Goal: Information Seeking & Learning: Learn about a topic

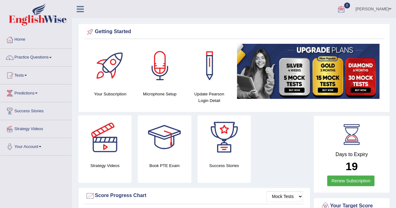
click at [52, 58] on span at bounding box center [50, 57] width 3 height 1
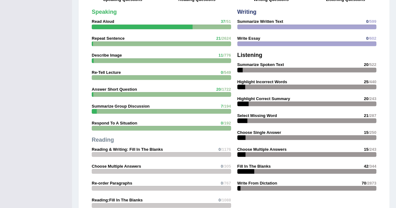
scroll to position [501, 0]
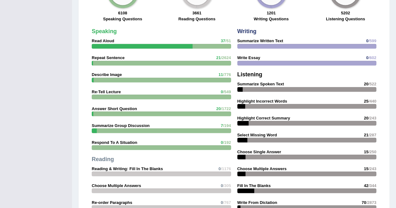
click at [114, 90] on strong "Re-Tell Lecture" at bounding box center [106, 91] width 29 height 5
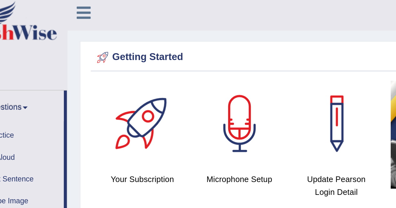
scroll to position [0, 0]
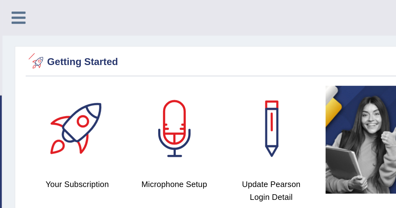
click at [82, 8] on icon at bounding box center [80, 9] width 7 height 8
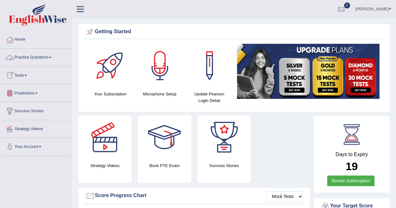
click at [51, 55] on link "Practice Questions" at bounding box center [35, 57] width 71 height 16
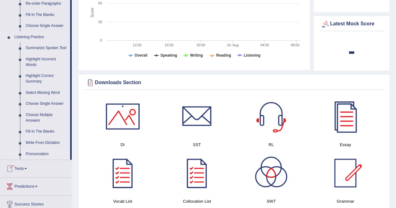
scroll to position [188, 0]
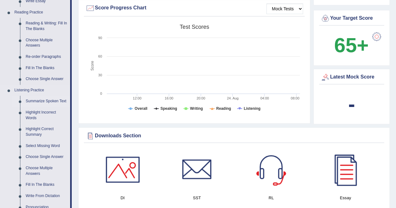
click at [54, 101] on link "Summarize Spoken Text" at bounding box center [46, 101] width 47 height 11
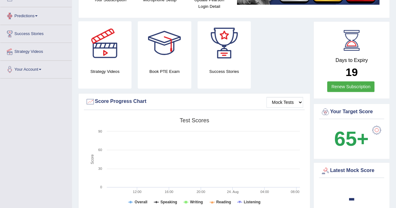
scroll to position [158, 0]
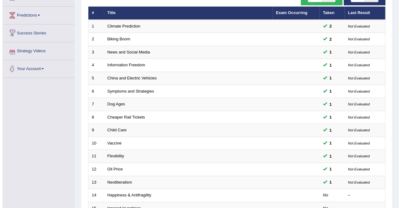
scroll to position [47, 0]
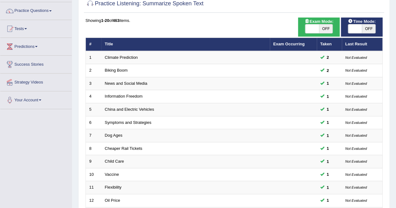
click at [325, 28] on span "OFF" at bounding box center [326, 28] width 14 height 9
checkbox input "true"
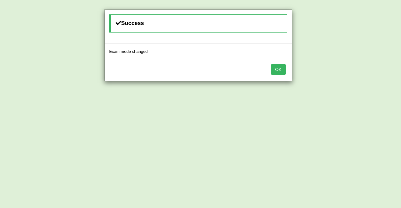
click at [280, 71] on button "OK" at bounding box center [278, 69] width 14 height 11
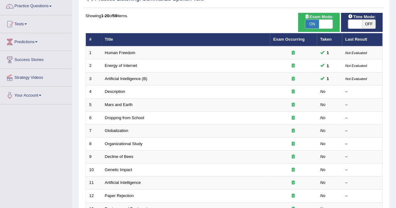
scroll to position [47, 0]
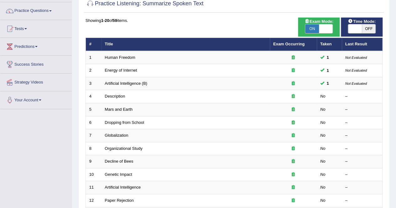
click at [364, 23] on span "Time Mode:" at bounding box center [362, 21] width 33 height 7
click at [371, 28] on span "OFF" at bounding box center [369, 28] width 14 height 9
checkbox input "true"
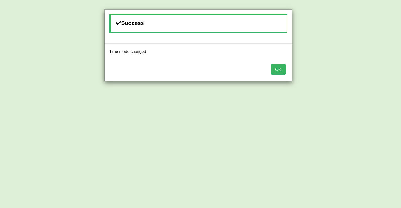
click at [281, 69] on button "OK" at bounding box center [278, 69] width 14 height 11
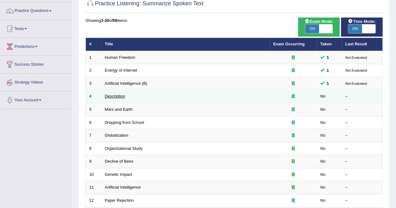
click at [121, 95] on link "Description" at bounding box center [115, 96] width 20 height 5
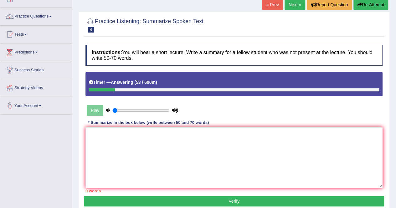
scroll to position [31, 0]
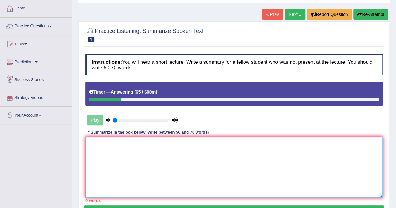
click at [109, 149] on textarea at bounding box center [233, 167] width 297 height 61
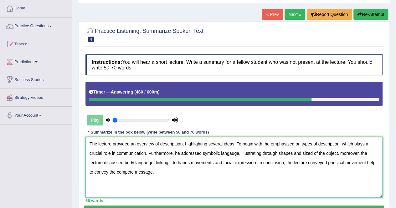
click at [335, 162] on textarea "The lecture provided an overview of descripttion, highlighting several ideas. T…" at bounding box center [233, 167] width 297 height 61
click at [250, 164] on textarea "The lecture provided an overview of descripttion, highlighting several ideas. T…" at bounding box center [233, 167] width 297 height 61
drag, startPoint x: 191, startPoint y: 163, endPoint x: 200, endPoint y: 159, distance: 10.6
click at [192, 162] on textarea "The lecture provided an overview of descripttion, highlighting several ideas. T…" at bounding box center [233, 167] width 297 height 61
click at [150, 163] on textarea "The lecture provided an overview of descripttion, highlighting several ideas. T…" at bounding box center [233, 167] width 297 height 61
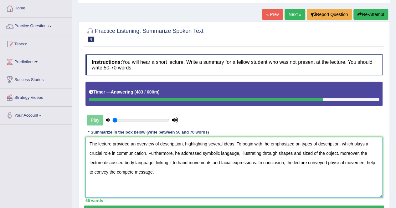
click at [257, 173] on textarea "The lecture provided an overview of descripttion, highlighting several ideas. T…" at bounding box center [233, 167] width 297 height 61
click at [234, 152] on textarea "The lecture provided an overview of descripttion, highlighting several ideas. T…" at bounding box center [233, 167] width 297 height 61
click at [278, 181] on textarea "The lecture provided an overview of descripttion, highlighting several ideas. T…" at bounding box center [233, 167] width 297 height 61
click at [173, 145] on textarea "The lecture provided an overview of descripttion, highlighting several ideas. T…" at bounding box center [233, 167] width 297 height 61
click at [175, 143] on textarea "The lecture provided an overview of descripttion, highlighting several ideas. T…" at bounding box center [233, 167] width 297 height 61
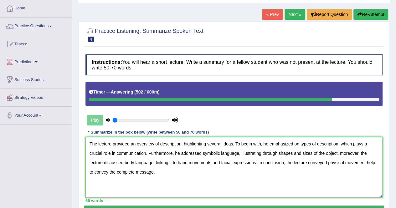
click at [339, 162] on textarea "The lecture provided an overview of description, highlighting several ideas. To…" at bounding box center [233, 167] width 297 height 61
drag, startPoint x: 343, startPoint y: 154, endPoint x: 349, endPoint y: 151, distance: 7.1
click at [343, 154] on textarea "The lecture provided an overview of description, highlighting several ideas. To…" at bounding box center [233, 167] width 297 height 61
click at [371, 177] on textarea "The lecture provided an overview of description, highlighting several ideas. To…" at bounding box center [233, 167] width 297 height 61
drag, startPoint x: 97, startPoint y: 172, endPoint x: 104, endPoint y: 172, distance: 6.6
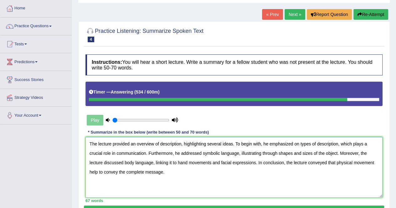
click at [98, 172] on textarea "The lecture provided an overview of description, highlighting several ideas. To…" at bounding box center [233, 167] width 297 height 61
click at [210, 168] on textarea "The lecture provided an overview of description, highlighting several ideas. To…" at bounding box center [233, 167] width 297 height 61
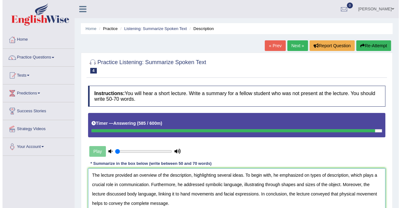
scroll to position [120, 0]
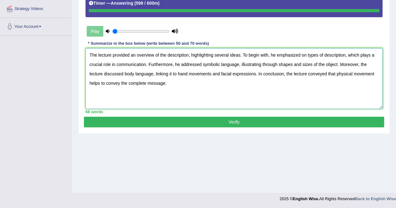
type textarea "The lecture provided an overview of the description, highlighting several ideas…"
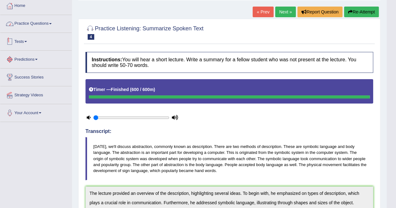
scroll to position [0, 0]
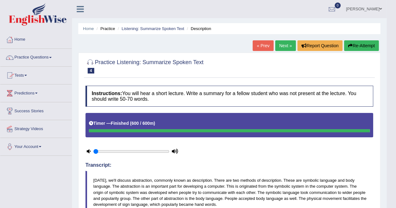
click at [54, 56] on link "Practice Questions" at bounding box center [35, 57] width 71 height 16
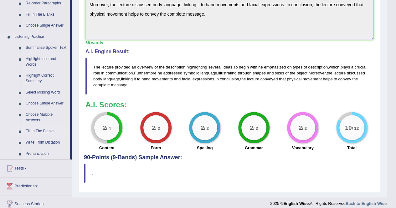
scroll to position [250, 0]
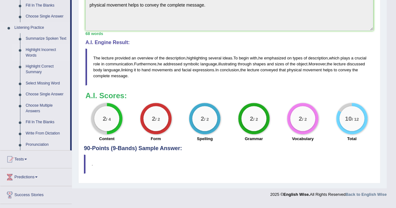
click at [40, 51] on link "Highlight Incorrect Words" at bounding box center [46, 52] width 47 height 17
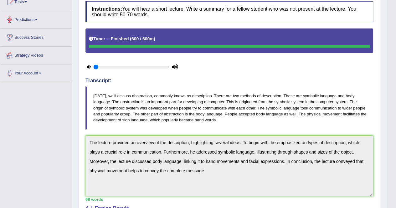
scroll to position [138, 0]
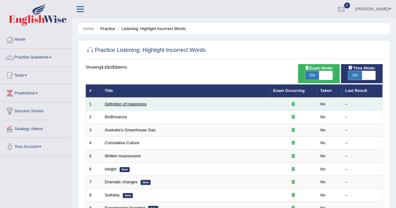
click at [139, 104] on link "Definition of Happiness" at bounding box center [126, 104] width 42 height 5
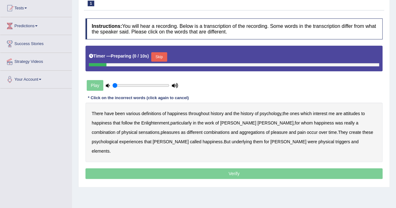
scroll to position [94, 0]
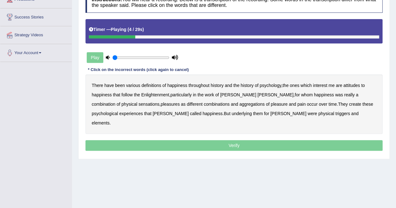
click at [271, 86] on b "psychology" at bounding box center [270, 85] width 22 height 5
drag, startPoint x: 351, startPoint y: 86, endPoint x: 326, endPoint y: 92, distance: 25.8
click at [349, 85] on b "attitudes" at bounding box center [351, 85] width 17 height 5
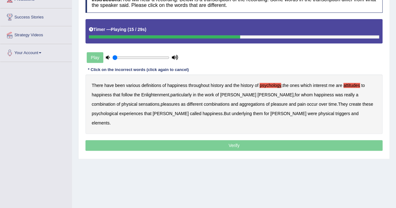
click at [138, 105] on b "sensations" at bounding box center [148, 104] width 21 height 5
click at [349, 104] on b "create" at bounding box center [355, 104] width 12 height 5
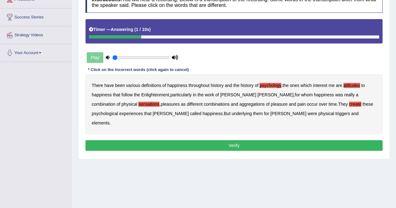
click at [110, 121] on b "elements" at bounding box center [101, 123] width 18 height 5
click at [237, 140] on button "Verify" at bounding box center [233, 145] width 297 height 11
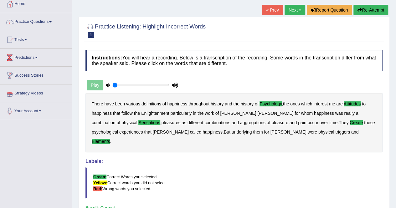
scroll to position [0, 0]
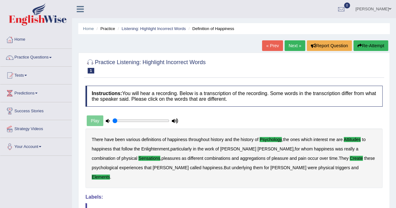
click at [297, 47] on link "Next »" at bounding box center [295, 45] width 21 height 11
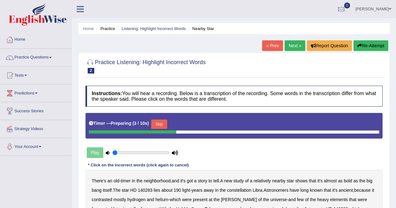
scroll to position [94, 0]
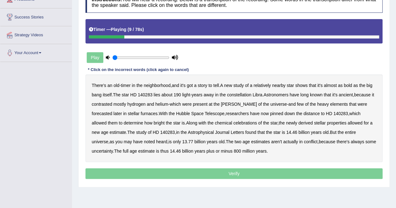
click at [352, 86] on b "bold" at bounding box center [348, 85] width 8 height 5
click at [105, 103] on b "contrasted" at bounding box center [102, 104] width 20 height 5
click at [112, 111] on b "forecasted" at bounding box center [102, 113] width 20 height 5
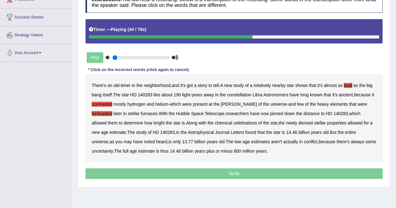
click at [233, 123] on b "celebrations" at bounding box center [245, 123] width 24 height 5
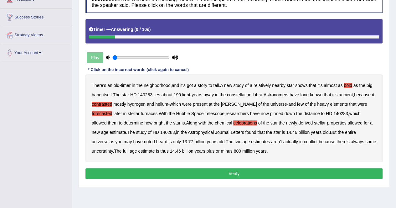
click at [240, 172] on button "Verify" at bounding box center [233, 173] width 297 height 11
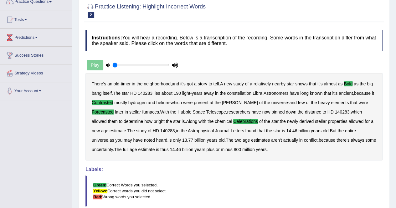
scroll to position [0, 0]
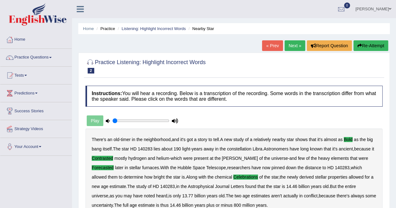
click at [297, 43] on link "Next »" at bounding box center [295, 45] width 21 height 11
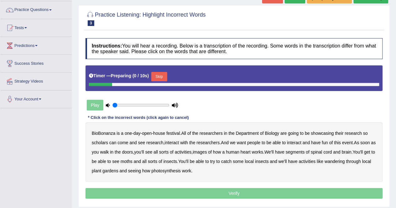
scroll to position [120, 0]
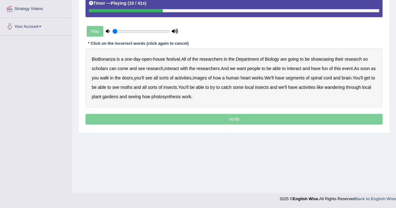
click at [100, 69] on b "scholars" at bounding box center [100, 68] width 16 height 5
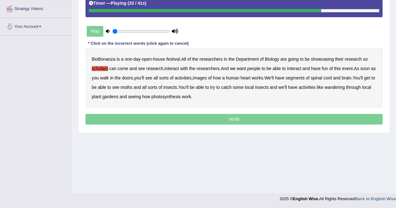
click at [132, 87] on b "moths" at bounding box center [127, 87] width 12 height 5
click at [345, 87] on b "wandering" at bounding box center [335, 87] width 20 height 5
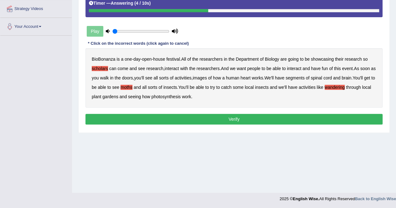
click at [233, 116] on button "Verify" at bounding box center [233, 119] width 297 height 11
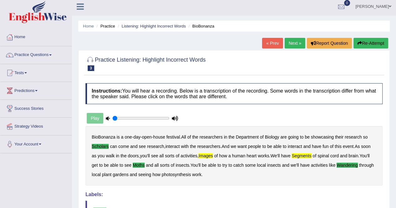
scroll to position [0, 0]
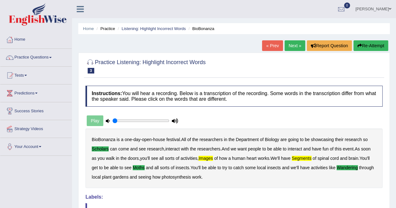
click at [375, 45] on button "Re-Attempt" at bounding box center [370, 45] width 35 height 11
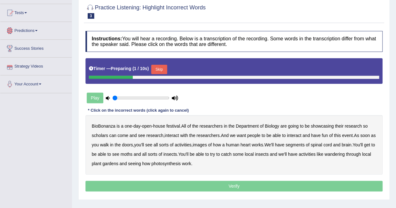
scroll to position [94, 0]
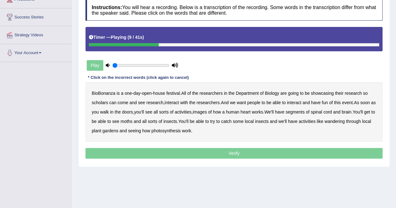
click at [101, 104] on b "scholars" at bounding box center [100, 102] width 16 height 5
click at [207, 112] on b "images" at bounding box center [200, 112] width 14 height 5
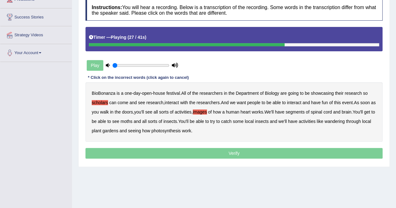
click at [305, 110] on b "segments" at bounding box center [294, 112] width 19 height 5
click at [137, 124] on div "BioBonanza is a one - day - open - house festival . All of the researchers in t…" at bounding box center [233, 111] width 297 height 59
click at [132, 120] on b "moths" at bounding box center [127, 121] width 12 height 5
click at [345, 119] on b "wandering" at bounding box center [335, 121] width 20 height 5
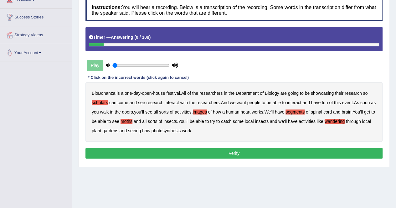
click at [241, 154] on button "Verify" at bounding box center [233, 153] width 297 height 11
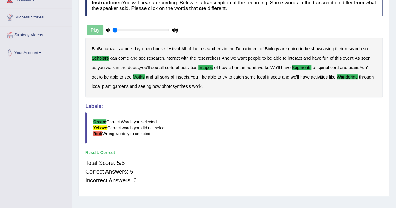
scroll to position [0, 0]
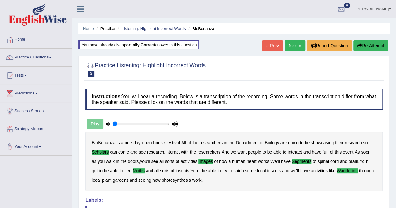
click at [290, 47] on link "Next »" at bounding box center [295, 45] width 21 height 11
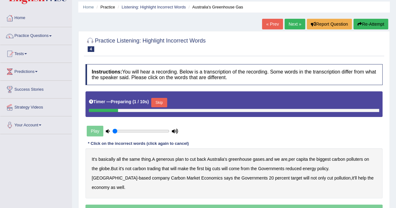
scroll to position [31, 0]
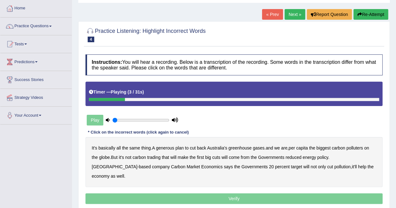
click at [168, 148] on b "generous" at bounding box center [165, 148] width 18 height 5
click at [105, 158] on b "globe" at bounding box center [104, 157] width 11 height 5
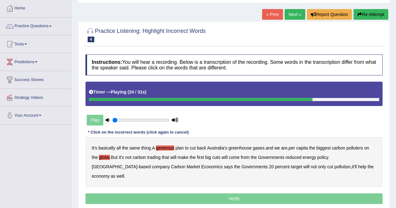
drag, startPoint x: 239, startPoint y: 159, endPoint x: 252, endPoint y: 157, distance: 12.6
click at [239, 159] on b "come" at bounding box center [234, 157] width 11 height 5
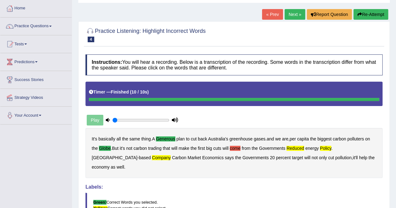
click at [374, 11] on button "Re-Attempt" at bounding box center [370, 14] width 35 height 11
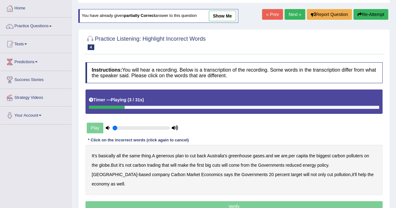
click at [170, 154] on b "generous" at bounding box center [165, 155] width 18 height 5
click at [106, 164] on b "globe" at bounding box center [104, 165] width 11 height 5
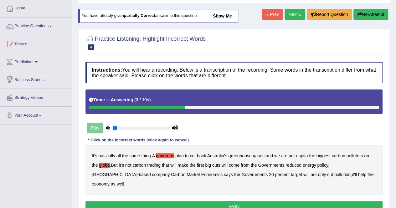
click at [297, 166] on b "reduced" at bounding box center [293, 165] width 16 height 5
click at [328, 164] on b "policy" at bounding box center [322, 165] width 11 height 5
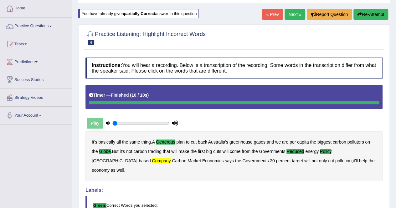
click at [370, 12] on button "Re-Attempt" at bounding box center [370, 14] width 35 height 11
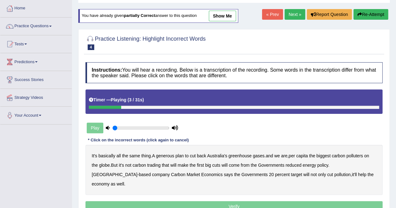
click at [172, 156] on b "generous" at bounding box center [165, 155] width 18 height 5
click at [106, 165] on b "globe" at bounding box center [104, 165] width 11 height 5
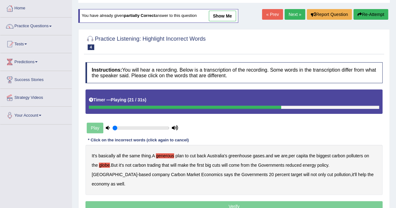
click at [301, 165] on b "reduced" at bounding box center [293, 165] width 16 height 5
click at [326, 164] on b "policy" at bounding box center [322, 165] width 11 height 5
click at [152, 174] on b "company" at bounding box center [161, 174] width 18 height 5
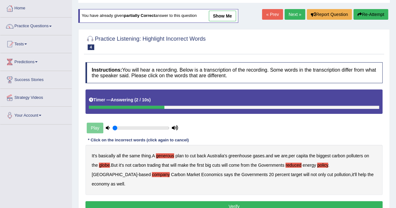
click at [243, 201] on button "Verify" at bounding box center [233, 206] width 297 height 11
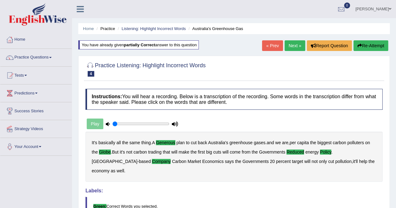
click at [292, 45] on link "Next »" at bounding box center [295, 45] width 21 height 11
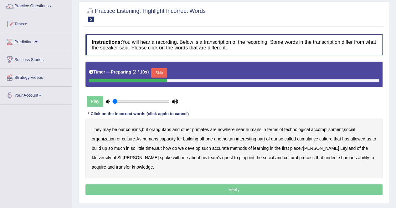
scroll to position [94, 0]
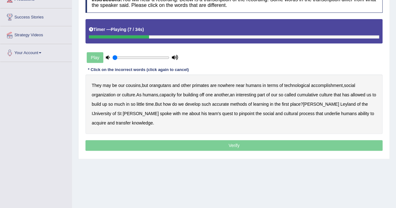
click at [329, 84] on b "accomplishment" at bounding box center [327, 85] width 32 height 5
click at [253, 94] on b "interesting" at bounding box center [246, 94] width 20 height 5
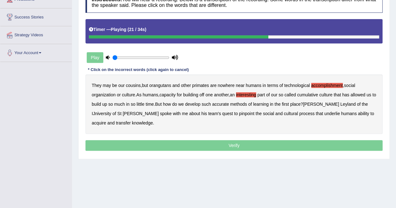
click at [227, 103] on b "accurate" at bounding box center [220, 104] width 17 height 5
click at [284, 113] on b "cultural" at bounding box center [291, 113] width 14 height 5
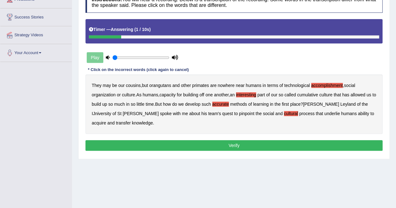
click at [131, 121] on b "transfer" at bounding box center [123, 123] width 15 height 5
click at [237, 144] on button "Verify" at bounding box center [233, 145] width 297 height 11
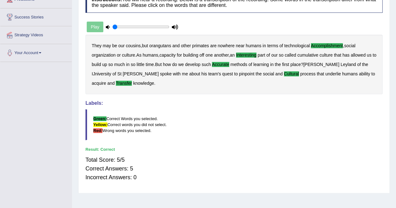
scroll to position [0, 0]
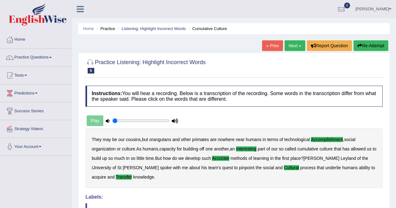
click at [297, 44] on link "Next »" at bounding box center [295, 45] width 21 height 11
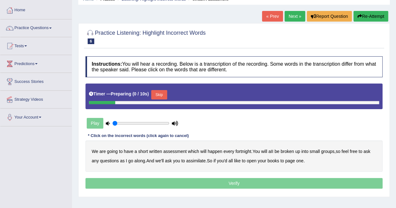
scroll to position [63, 0]
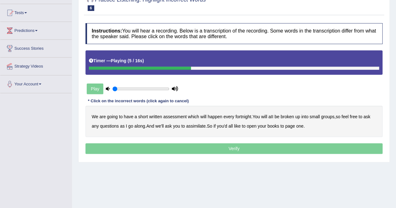
click at [288, 116] on b "broken" at bounding box center [286, 116] width 13 height 5
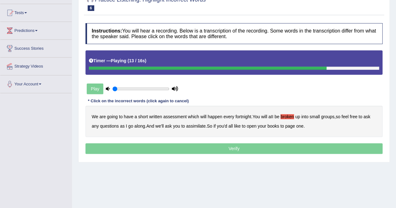
click at [194, 124] on b "assimilate" at bounding box center [195, 126] width 19 height 5
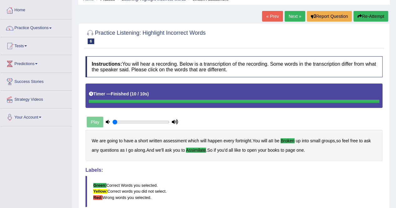
scroll to position [0, 0]
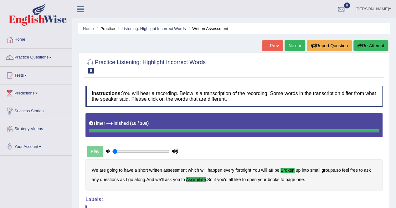
click at [296, 43] on link "Next »" at bounding box center [295, 45] width 21 height 11
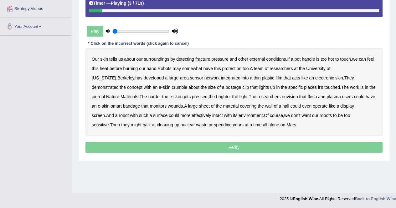
click at [204, 59] on b "fracture" at bounding box center [202, 59] width 15 height 5
click at [202, 68] on b "somewhat" at bounding box center [192, 68] width 20 height 5
click at [202, 70] on b "somewhat" at bounding box center [192, 68] width 20 height 5
click at [172, 87] on b "crumble" at bounding box center [180, 87] width 16 height 5
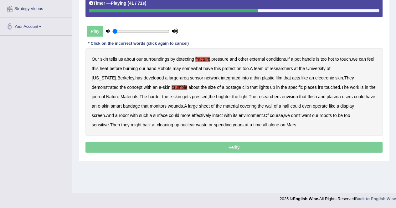
click at [326, 96] on b "plasma" at bounding box center [333, 96] width 14 height 5
click at [212, 114] on b "intact" at bounding box center [217, 115] width 10 height 5
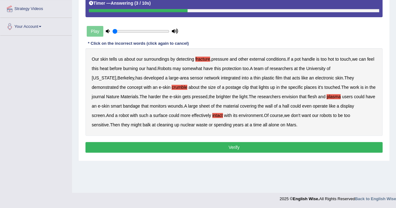
click at [211, 143] on button "Verify" at bounding box center [233, 147] width 297 height 11
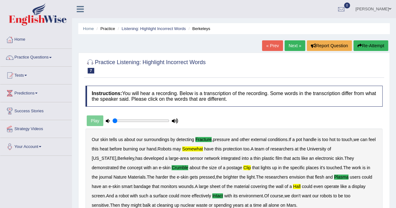
click at [378, 45] on button "Re-Attempt" at bounding box center [370, 45] width 35 height 11
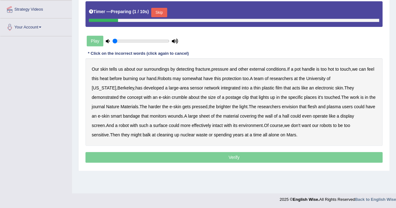
scroll to position [120, 0]
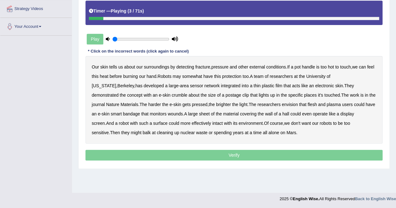
click at [189, 65] on b "detecting" at bounding box center [185, 66] width 18 height 5
click at [191, 66] on b "detecting" at bounding box center [185, 66] width 18 height 5
click at [202, 65] on b "fracture" at bounding box center [202, 66] width 15 height 5
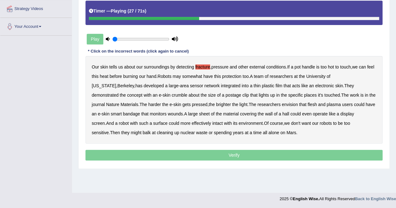
click at [172, 95] on b "crumble" at bounding box center [180, 95] width 16 height 5
click at [326, 105] on b "plasma" at bounding box center [333, 104] width 14 height 5
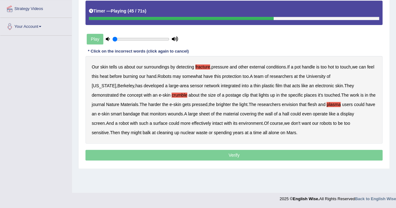
click at [282, 112] on b "hall" at bounding box center [285, 113] width 7 height 5
click at [212, 123] on b "intact" at bounding box center [217, 123] width 10 height 5
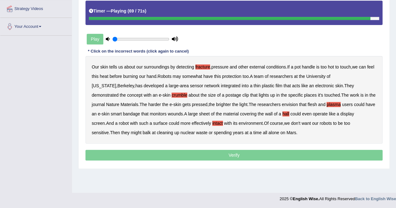
click at [202, 75] on b "somewhat" at bounding box center [192, 76] width 20 height 5
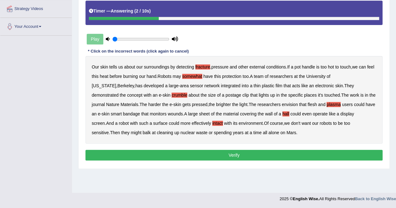
click at [241, 155] on button "Verify" at bounding box center [233, 155] width 297 height 11
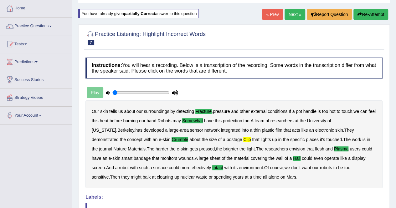
scroll to position [26, 0]
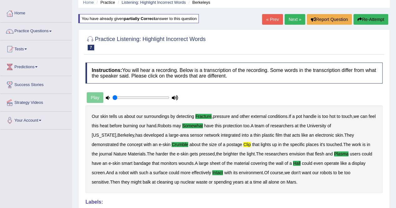
click at [295, 21] on link "Next »" at bounding box center [295, 19] width 21 height 11
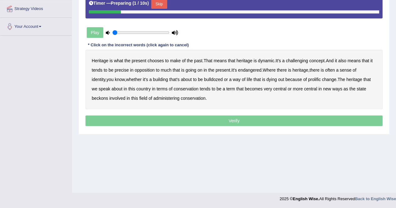
scroll to position [120, 0]
click at [163, 3] on button "Skip" at bounding box center [159, 3] width 16 height 9
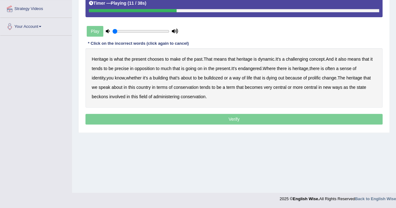
click at [303, 57] on b "challenging" at bounding box center [297, 59] width 22 height 5
drag, startPoint x: 123, startPoint y: 68, endPoint x: 129, endPoint y: 69, distance: 6.4
click at [123, 69] on b "precise" at bounding box center [122, 68] width 14 height 5
click at [105, 75] on b "identity" at bounding box center [98, 77] width 13 height 5
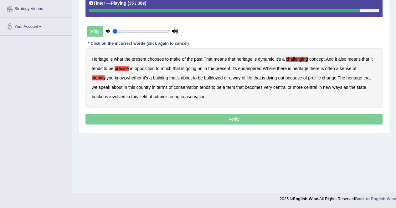
click at [103, 97] on b "beckons" at bounding box center [100, 96] width 16 height 5
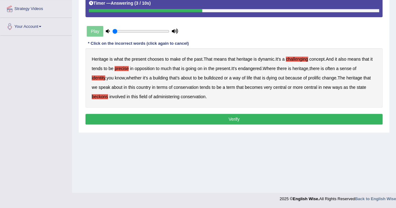
click at [100, 95] on b "beckons" at bounding box center [100, 96] width 16 height 5
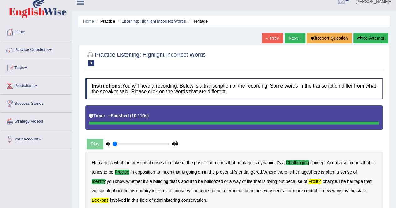
scroll to position [0, 0]
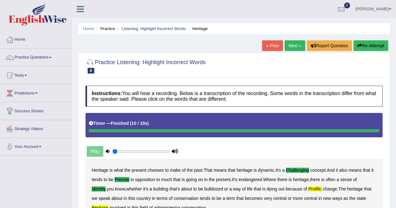
click at [363, 44] on button "Re-Attempt" at bounding box center [370, 45] width 35 height 11
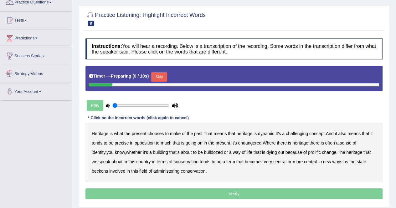
scroll to position [120, 0]
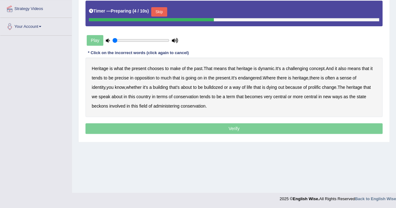
click at [167, 12] on button "Skip" at bounding box center [159, 11] width 16 height 9
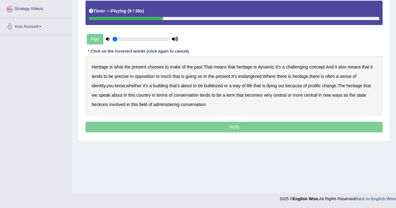
click at [298, 66] on b "challenging" at bounding box center [297, 66] width 22 height 5
click at [124, 76] on b "precise" at bounding box center [122, 76] width 14 height 5
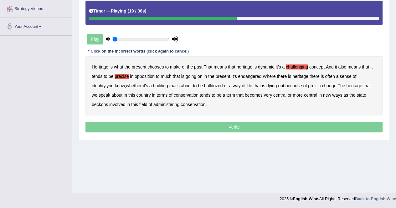
click at [105, 83] on b "identity" at bounding box center [98, 85] width 13 height 5
click at [308, 83] on b "prolific" at bounding box center [314, 85] width 13 height 5
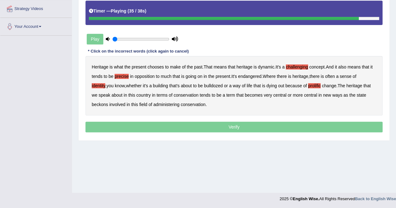
click at [101, 102] on b "beckons" at bounding box center [100, 104] width 16 height 5
click at [242, 126] on p "Verify" at bounding box center [233, 127] width 297 height 11
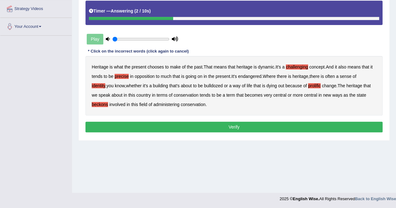
click at [242, 126] on button "Verify" at bounding box center [233, 127] width 297 height 11
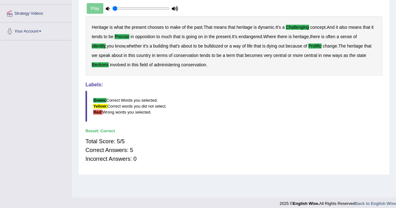
scroll to position [26, 0]
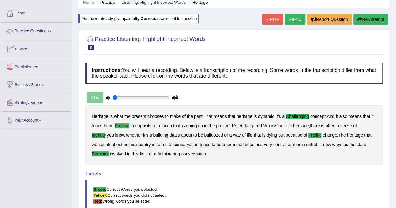
click at [299, 16] on link "Next »" at bounding box center [295, 19] width 21 height 11
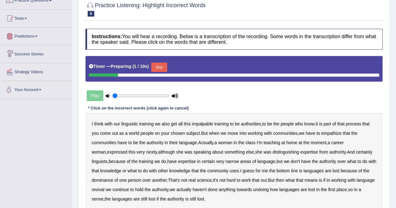
scroll to position [63, 0]
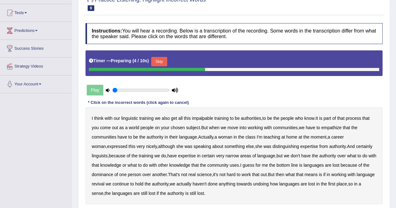
click at [99, 90] on div "Play" at bounding box center [132, 90] width 94 height 16
click at [160, 59] on button "Skip" at bounding box center [159, 61] width 16 height 9
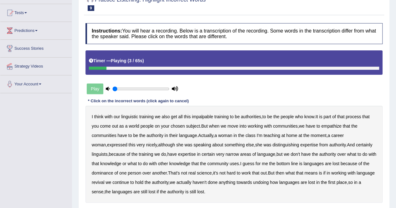
click at [203, 119] on div "I think with our linguistic training we also get all this impalpable training t…" at bounding box center [233, 154] width 297 height 97
click at [205, 116] on b "impalpable" at bounding box center [202, 116] width 21 height 5
click at [146, 127] on b "people" at bounding box center [147, 126] width 13 height 5
click at [334, 125] on b "empathize" at bounding box center [331, 126] width 20 height 5
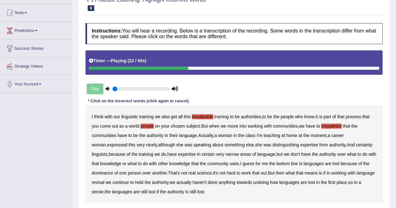
click at [294, 136] on b "home" at bounding box center [291, 135] width 11 height 5
click at [239, 164] on b "uses" at bounding box center [234, 163] width 9 height 5
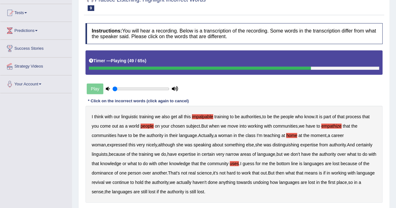
click at [196, 173] on b "real" at bounding box center [191, 173] width 7 height 5
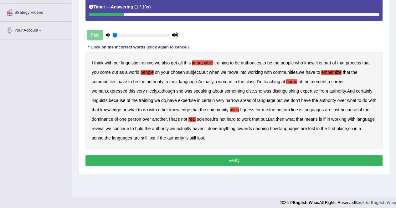
scroll to position [120, 0]
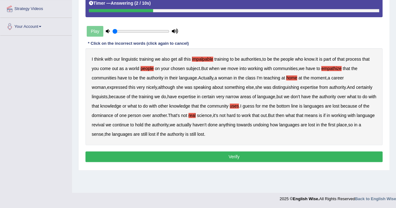
click at [237, 154] on button "Verify" at bounding box center [233, 157] width 297 height 11
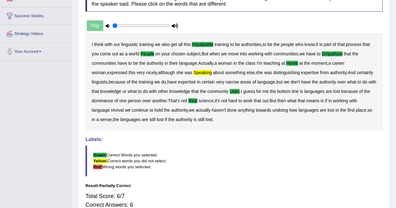
scroll to position [26, 0]
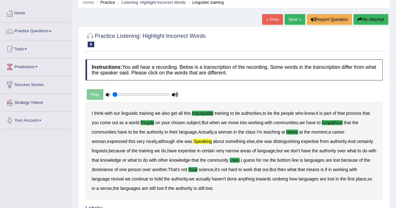
click at [296, 16] on link "Next »" at bounding box center [295, 19] width 21 height 11
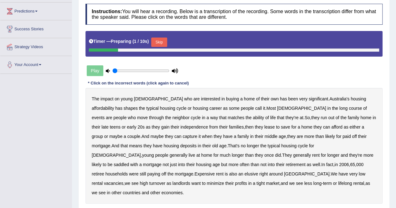
scroll to position [120, 0]
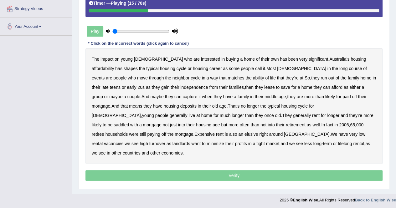
click at [339, 68] on b "long" at bounding box center [343, 68] width 8 height 5
click at [172, 78] on b "neighbor" at bounding box center [180, 77] width 17 height 5
click at [264, 87] on b "lease" at bounding box center [269, 87] width 10 height 5
click at [182, 97] on b "capture" at bounding box center [189, 96] width 15 height 5
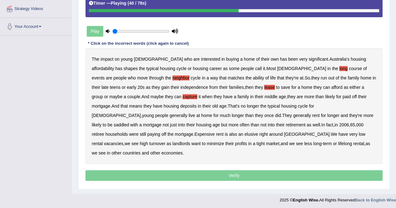
click at [180, 104] on b "deposits" at bounding box center [188, 106] width 16 height 5
click at [129, 122] on b "saddled" at bounding box center [121, 124] width 15 height 5
click at [215, 132] on b "Expensive" at bounding box center [204, 134] width 20 height 5
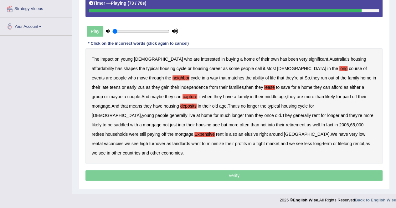
click at [224, 141] on b "minimize" at bounding box center [215, 143] width 17 height 5
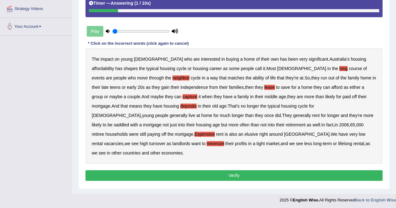
click at [247, 170] on button "Verify" at bounding box center [233, 175] width 297 height 11
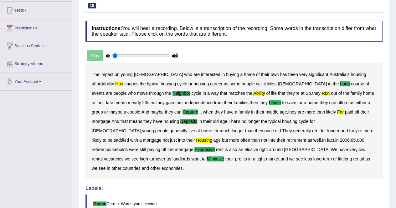
scroll to position [0, 0]
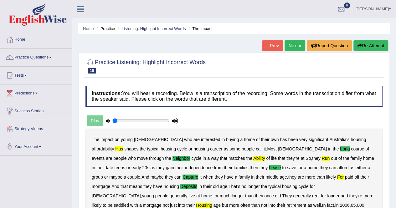
click at [379, 43] on button "Re-Attempt" at bounding box center [370, 45] width 35 height 11
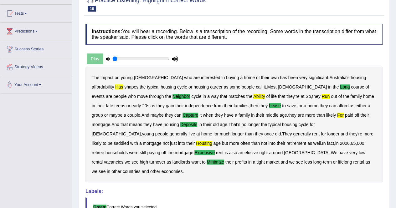
scroll to position [63, 0]
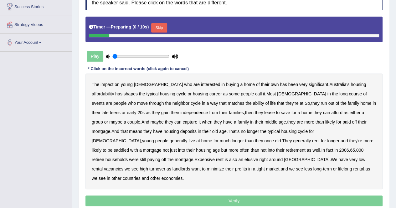
scroll to position [120, 0]
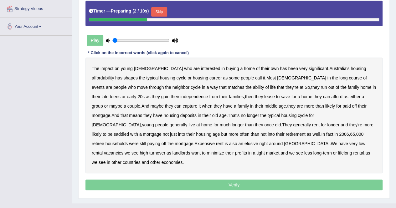
click at [165, 9] on button "Skip" at bounding box center [159, 11] width 16 height 9
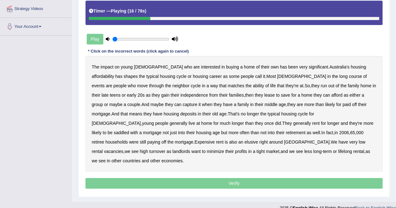
click at [339, 74] on b "long" at bounding box center [343, 76] width 8 height 5
click at [172, 85] on b "neighbor" at bounding box center [180, 85] width 17 height 5
click at [264, 95] on b "lease" at bounding box center [269, 95] width 10 height 5
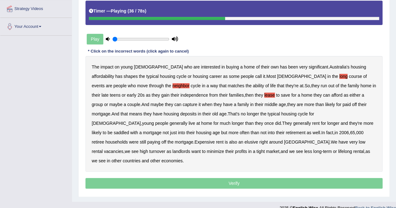
click at [182, 105] on b "capture" at bounding box center [189, 104] width 15 height 5
click at [180, 113] on b "deposits" at bounding box center [188, 113] width 16 height 5
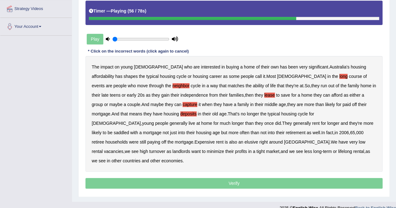
click at [211, 130] on b "housing" at bounding box center [203, 132] width 15 height 5
click at [215, 140] on b "Expensive" at bounding box center [204, 142] width 20 height 5
click at [329, 138] on div "The impact on young [DEMOGRAPHIC_DATA] who are interested in buying a home of t…" at bounding box center [233, 114] width 297 height 116
click at [224, 149] on b "minimize" at bounding box center [215, 151] width 17 height 5
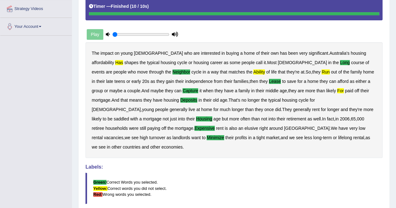
drag, startPoint x: 207, startPoint y: 71, endPoint x: 217, endPoint y: 75, distance: 11.1
click at [253, 71] on b "ability" at bounding box center [259, 71] width 12 height 5
click at [275, 69] on div "The impact on young [DEMOGRAPHIC_DATA] who are interested in buying a home of t…" at bounding box center [233, 100] width 297 height 116
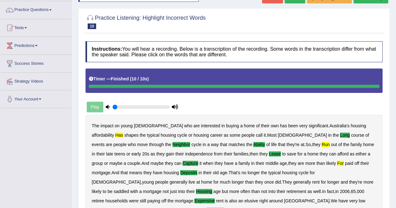
scroll to position [0, 0]
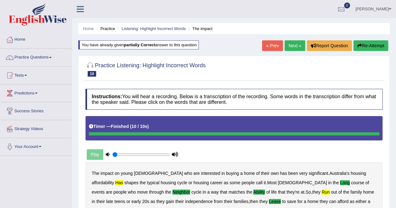
click at [298, 44] on link "Next »" at bounding box center [295, 45] width 21 height 11
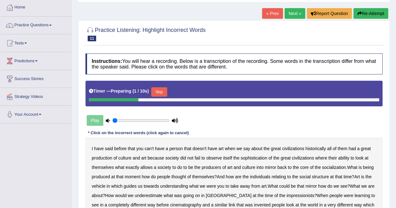
scroll to position [94, 0]
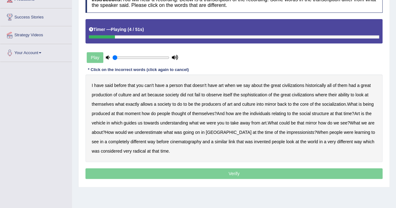
click at [178, 85] on b "person" at bounding box center [175, 85] width 13 height 5
click at [334, 104] on b "socialization" at bounding box center [334, 104] width 24 height 5
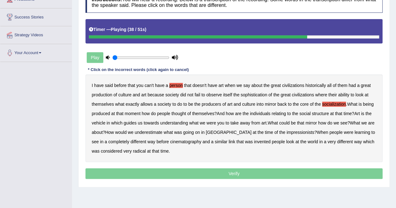
click at [155, 132] on b "underestimate" at bounding box center [149, 132] width 28 height 5
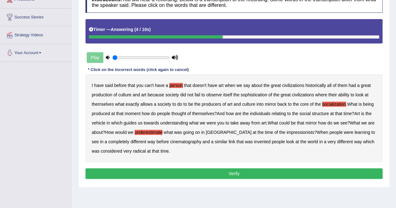
click at [248, 176] on button "Verify" at bounding box center [233, 173] width 297 height 11
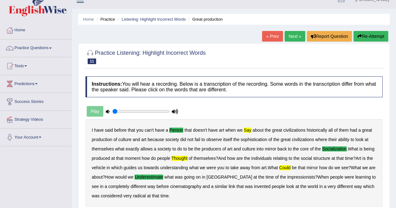
scroll to position [0, 0]
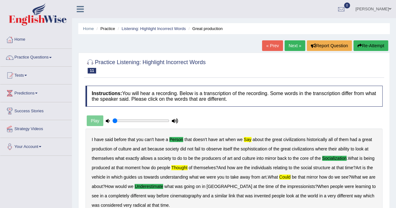
drag, startPoint x: 130, startPoint y: 63, endPoint x: 146, endPoint y: 117, distance: 56.8
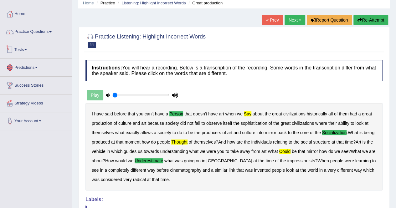
scroll to position [31, 0]
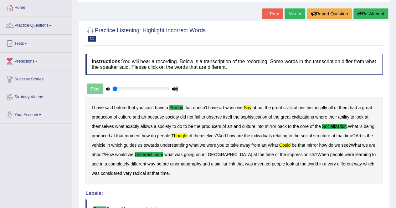
drag, startPoint x: 323, startPoint y: 170, endPoint x: 364, endPoint y: 107, distance: 75.5
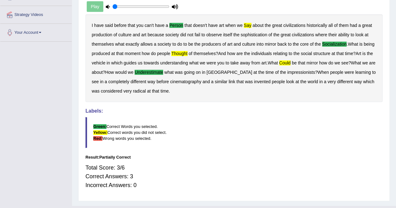
scroll to position [127, 0]
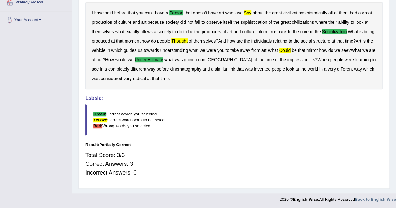
drag, startPoint x: 3, startPoint y: 187, endPoint x: 0, endPoint y: 135, distance: 52.7
click at [0, 146] on div "Toggle navigation Home Practice Questions Speaking Practice Read Aloud Repeat S…" at bounding box center [198, 39] width 396 height 333
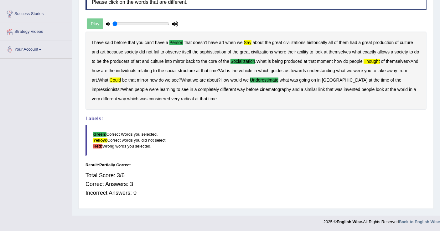
scroll to position [0, 0]
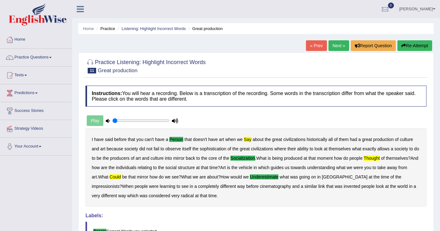
click at [336, 45] on link "Next »" at bounding box center [338, 45] width 21 height 11
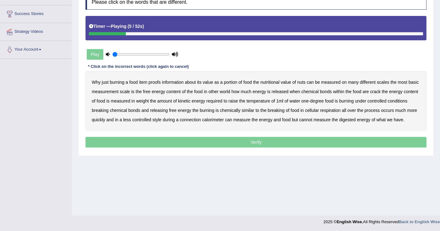
click at [157, 82] on b "proofs" at bounding box center [154, 82] width 12 height 5
click at [301, 83] on b "nuts" at bounding box center [301, 82] width 8 height 5
click at [374, 93] on div "Why just burning a food item proofs information about its value as a portion of…" at bounding box center [255, 100] width 341 height 59
click at [377, 89] on b "crack" at bounding box center [375, 91] width 10 height 5
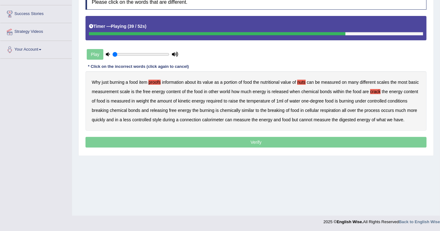
click at [288, 110] on b "of" at bounding box center [288, 110] width 4 height 5
click at [157, 120] on b "style" at bounding box center [156, 119] width 9 height 5
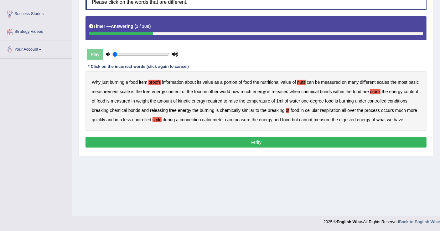
click at [260, 140] on button "Verify" at bounding box center [255, 142] width 341 height 11
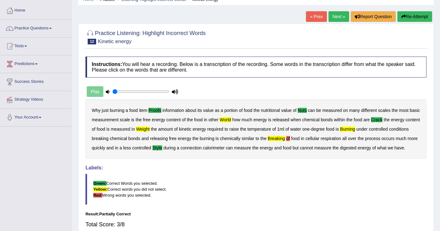
scroll to position [28, 0]
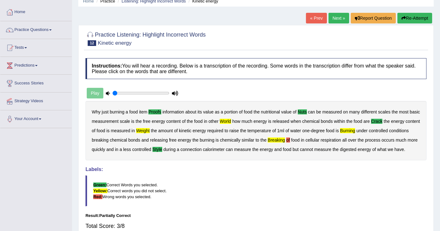
click at [334, 19] on link "Next »" at bounding box center [338, 18] width 21 height 11
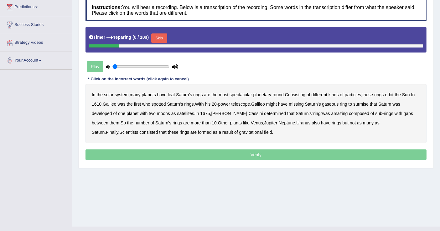
scroll to position [97, 0]
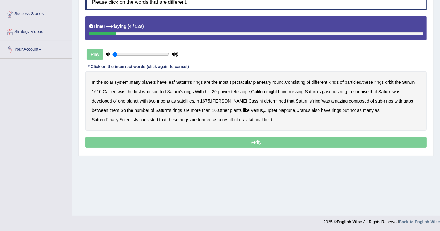
click at [174, 83] on b "leaf" at bounding box center [171, 82] width 7 height 5
click at [280, 82] on b "round" at bounding box center [277, 82] width 11 height 5
click at [300, 91] on b "missing" at bounding box center [296, 91] width 15 height 5
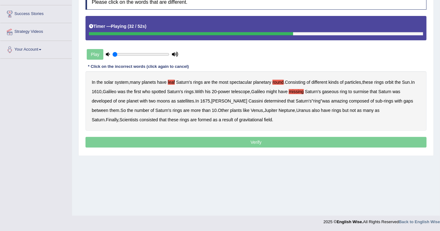
click at [331, 100] on b "amazing" at bounding box center [339, 101] width 17 height 5
click at [103, 121] on div "In the solar system , many planets have leaf Saturn's rings are the most specta…" at bounding box center [255, 100] width 341 height 59
click at [139, 119] on b "consisted" at bounding box center [148, 119] width 18 height 5
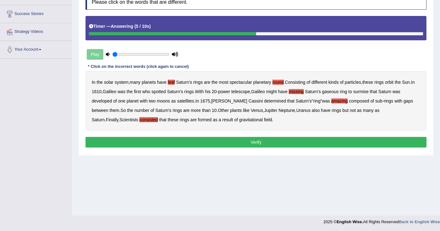
click at [268, 141] on button "Verify" at bounding box center [255, 142] width 341 height 11
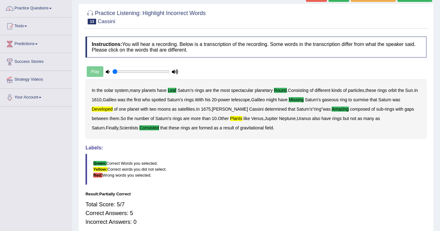
scroll to position [0, 0]
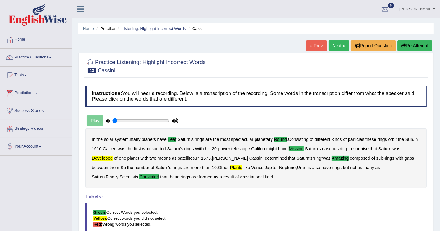
click at [338, 46] on link "Next »" at bounding box center [338, 45] width 21 height 11
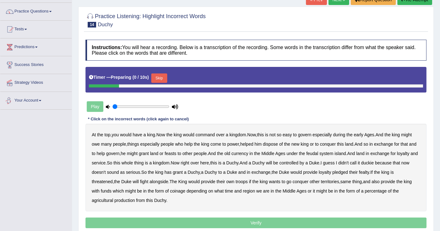
scroll to position [97, 0]
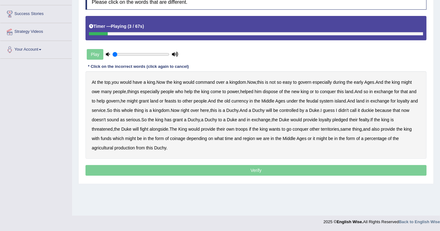
click at [209, 81] on b "command" at bounding box center [205, 82] width 19 height 5
click at [363, 80] on b "early" at bounding box center [358, 82] width 9 height 5
click at [300, 90] on b "new" at bounding box center [295, 91] width 8 height 5
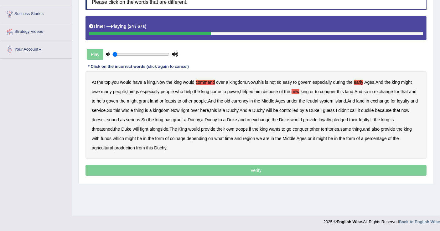
click at [230, 99] on b "old" at bounding box center [227, 101] width 6 height 5
click at [172, 119] on b "has" at bounding box center [167, 119] width 7 height 5
click at [389, 117] on b "king" at bounding box center [385, 119] width 8 height 5
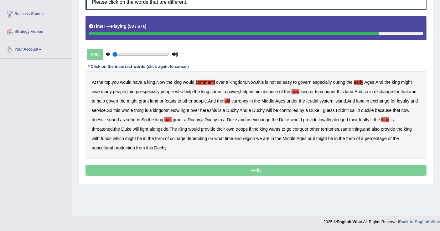
click at [106, 139] on b "funds" at bounding box center [106, 138] width 11 height 5
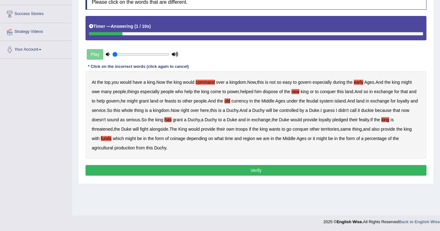
click at [262, 170] on button "Verify" at bounding box center [255, 170] width 341 height 11
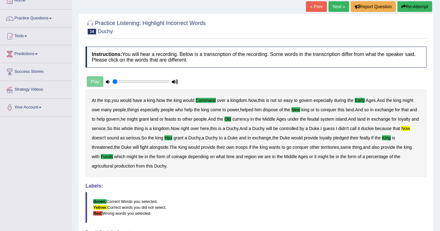
scroll to position [0, 0]
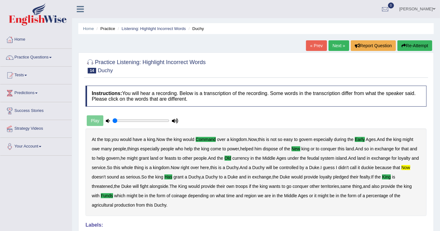
click at [336, 44] on link "Next »" at bounding box center [338, 45] width 21 height 11
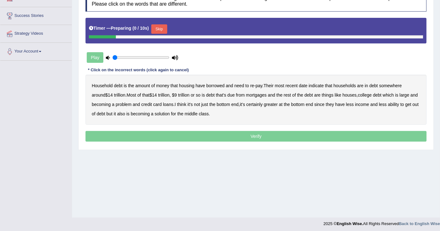
scroll to position [97, 0]
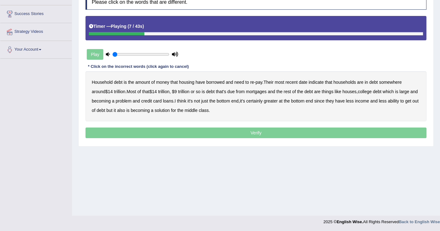
click at [193, 82] on b "housing" at bounding box center [186, 82] width 15 height 5
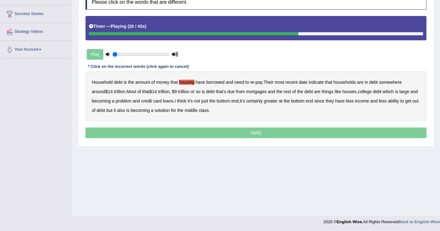
click at [342, 91] on b "houses" at bounding box center [349, 91] width 14 height 5
click at [399, 91] on b "large" at bounding box center [404, 91] width 10 height 5
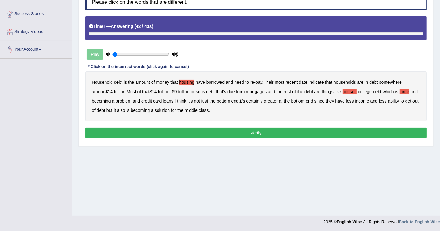
click at [170, 109] on b "solution" at bounding box center [162, 110] width 15 height 5
click at [263, 134] on button "Verify" at bounding box center [255, 133] width 341 height 11
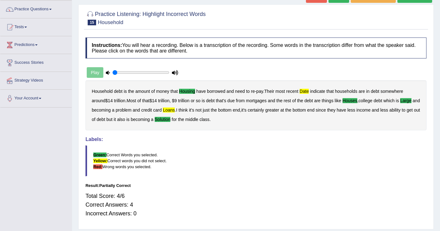
scroll to position [28, 0]
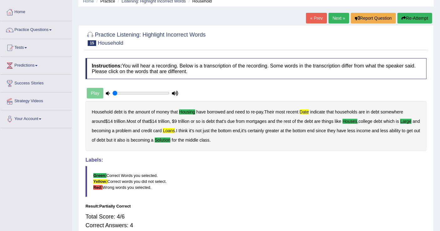
click at [338, 18] on link "Next »" at bounding box center [338, 18] width 21 height 11
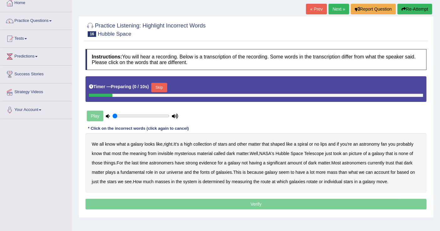
scroll to position [69, 0]
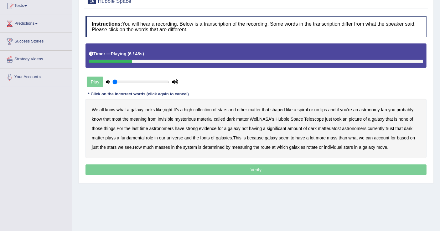
click at [189, 108] on b "high" at bounding box center [188, 109] width 8 height 5
click at [139, 118] on b "meaning" at bounding box center [138, 119] width 17 height 5
click at [356, 118] on b "picture" at bounding box center [355, 119] width 13 height 5
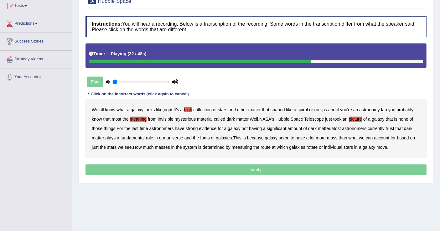
click at [393, 127] on b "trust" at bounding box center [390, 128] width 8 height 5
click at [205, 137] on b "fonts" at bounding box center [204, 138] width 9 height 5
click at [270, 147] on b "route" at bounding box center [265, 147] width 10 height 5
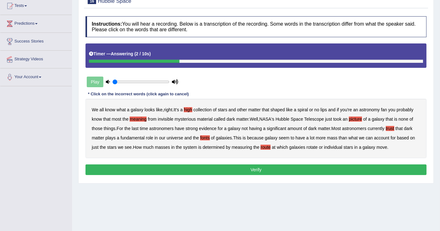
click at [271, 169] on button "Verify" at bounding box center [255, 170] width 341 height 11
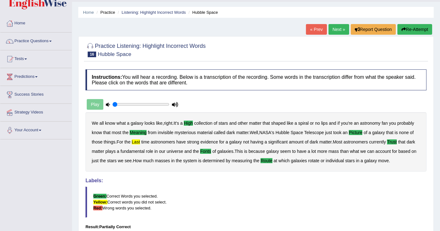
scroll to position [0, 0]
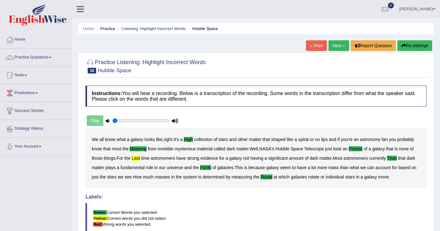
click at [334, 45] on link "Next »" at bounding box center [338, 45] width 21 height 11
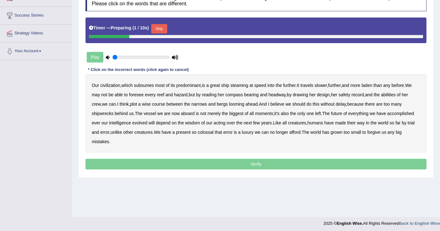
scroll to position [97, 0]
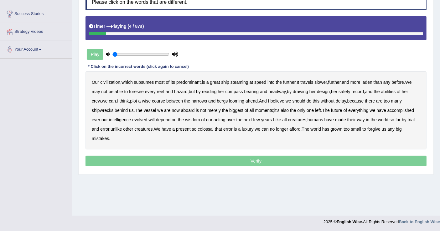
click at [188, 83] on b "predominant" at bounding box center [188, 82] width 24 height 5
click at [291, 84] on div "Our civilization , which subsumes most of its predominant , is a great ship ste…" at bounding box center [255, 110] width 341 height 78
click at [291, 81] on b "further" at bounding box center [289, 82] width 13 height 5
click at [325, 81] on b "slower" at bounding box center [320, 82] width 13 height 5
click at [301, 91] on b "drawing" at bounding box center [300, 91] width 15 height 5
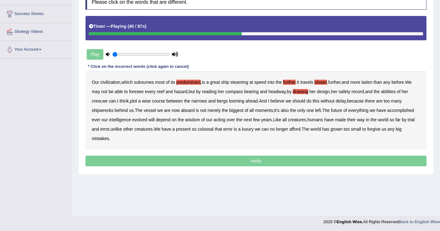
click at [302, 100] on b "should" at bounding box center [298, 101] width 13 height 5
click at [98, 120] on b "ever" at bounding box center [96, 119] width 8 height 5
click at [219, 120] on b "acting" at bounding box center [219, 119] width 12 height 5
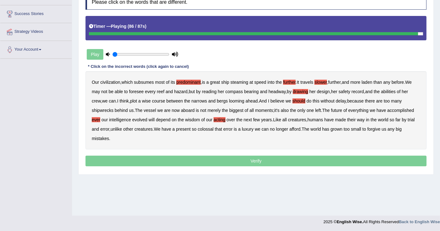
click at [255, 161] on p "Verify" at bounding box center [255, 161] width 341 height 11
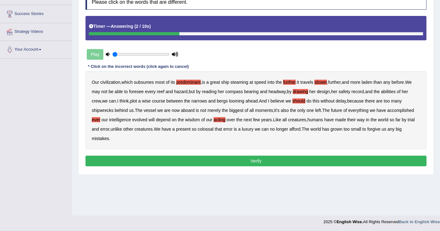
click at [255, 161] on button "Verify" at bounding box center [255, 161] width 341 height 11
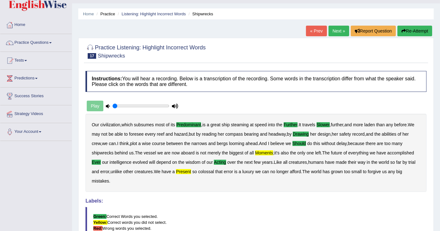
scroll to position [0, 0]
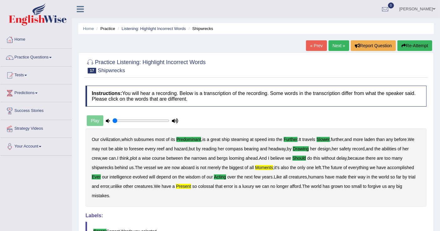
click at [341, 44] on link "Next »" at bounding box center [338, 45] width 21 height 11
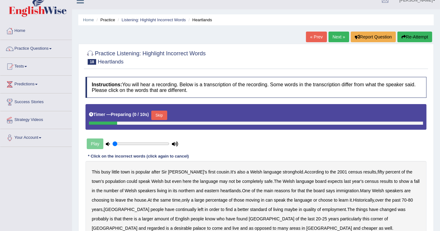
scroll to position [69, 0]
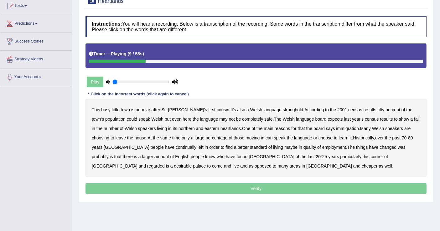
click at [378, 109] on b "fifty" at bounding box center [381, 109] width 7 height 5
click at [204, 128] on b "eastern" at bounding box center [211, 128] width 15 height 5
click at [134, 137] on b "house" at bounding box center [140, 138] width 12 height 5
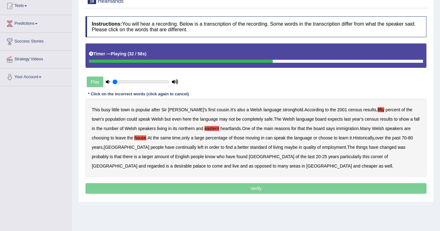
click at [180, 139] on div "This busy little town is popular after [PERSON_NAME] first cousin . It's also a…" at bounding box center [255, 138] width 341 height 78
click at [273, 147] on b "living" at bounding box center [278, 147] width 10 height 5
click at [206, 164] on b "palace" at bounding box center [199, 166] width 13 height 5
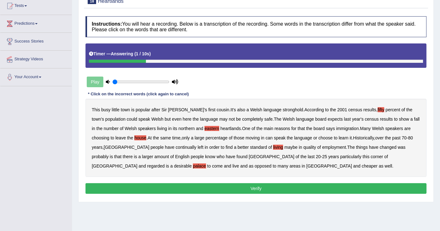
click at [262, 186] on button "Verify" at bounding box center [255, 188] width 341 height 11
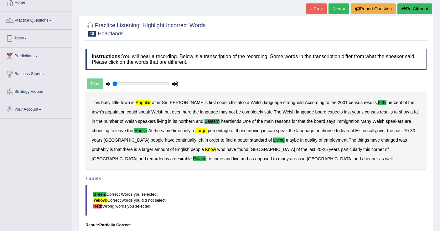
scroll to position [0, 0]
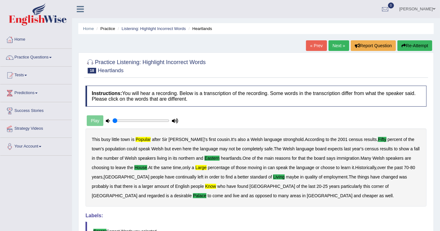
click at [342, 44] on link "Next »" at bounding box center [338, 45] width 21 height 11
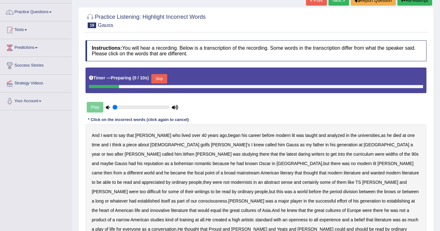
scroll to position [69, 0]
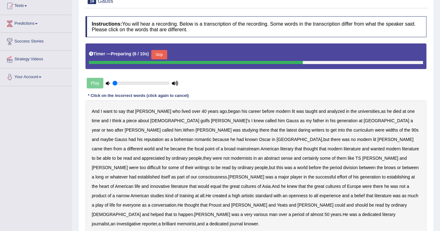
click at [166, 52] on button "Skip" at bounding box center [159, 54] width 16 height 9
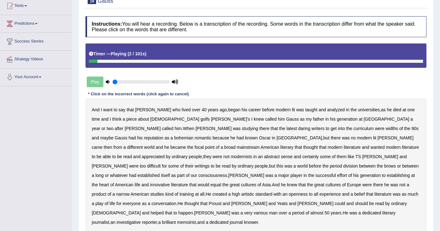
click at [182, 109] on b "lived" at bounding box center [186, 109] width 9 height 5
click at [377, 105] on div "And I want to say that Wilson who lived over 40 years ago , began his career be…" at bounding box center [255, 166] width 341 height 135
drag, startPoint x: 378, startPoint y: 108, endPoint x: 361, endPoint y: 114, distance: 17.7
click at [393, 108] on b "died" at bounding box center [397, 109] width 8 height 5
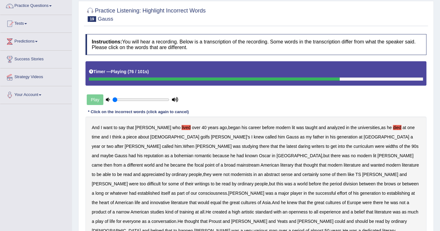
scroll to position [38, 0]
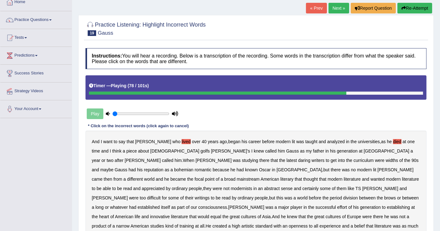
click at [418, 6] on button "Re-Attempt" at bounding box center [414, 8] width 35 height 11
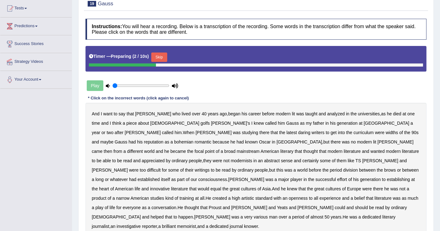
scroll to position [107, 0]
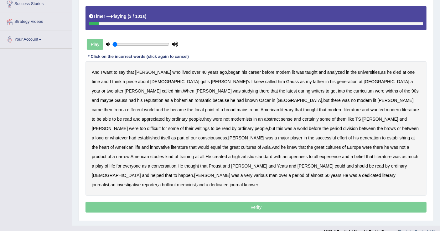
click at [182, 70] on b "lived" at bounding box center [186, 72] width 9 height 5
click at [393, 72] on b "died" at bounding box center [397, 72] width 8 height 5
click at [254, 79] on b "knew" at bounding box center [259, 81] width 10 height 5
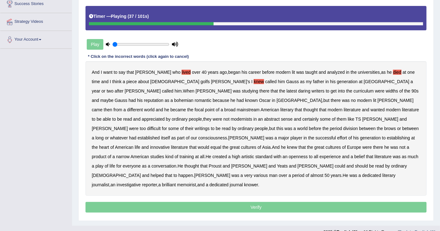
click at [293, 107] on b "literary" at bounding box center [286, 109] width 13 height 5
click at [252, 117] on b "modernists" at bounding box center [241, 119] width 21 height 5
click at [104, 136] on b "long" at bounding box center [99, 138] width 8 height 5
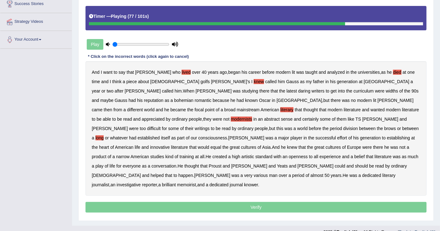
click at [227, 154] on b "created" at bounding box center [219, 156] width 15 height 5
click at [104, 164] on b "play" at bounding box center [99, 166] width 8 height 5
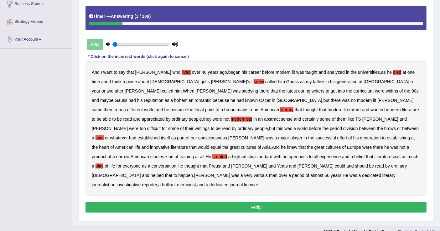
click at [262, 202] on button "Verify" at bounding box center [255, 207] width 341 height 11
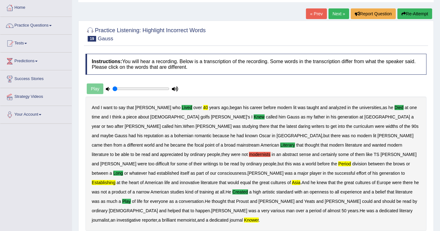
scroll to position [0, 0]
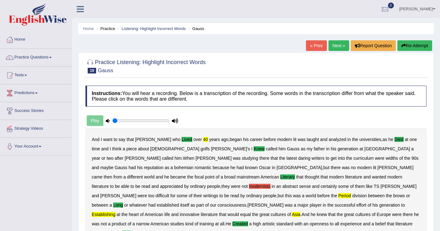
click at [340, 44] on link "Next »" at bounding box center [338, 45] width 21 height 11
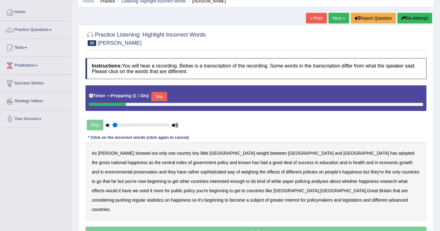
scroll to position [97, 0]
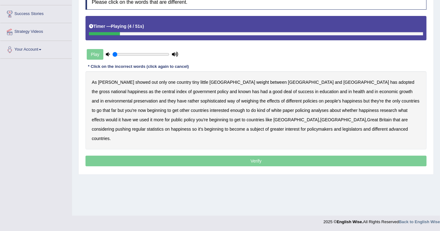
click at [135, 82] on b "showed" at bounding box center [142, 82] width 15 height 5
click at [238, 91] on b "known" at bounding box center [244, 91] width 13 height 5
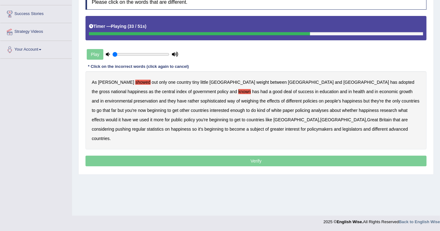
click at [295, 110] on b "policing" at bounding box center [302, 110] width 15 height 5
click at [320, 117] on b "Finland" at bounding box center [343, 119] width 46 height 5
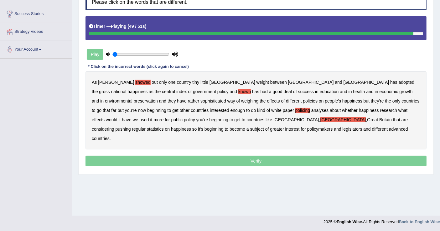
click at [260, 156] on p "Verify" at bounding box center [255, 161] width 341 height 11
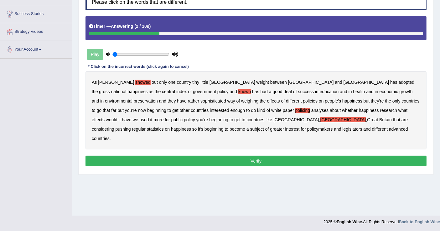
click at [260, 156] on button "Verify" at bounding box center [255, 161] width 341 height 11
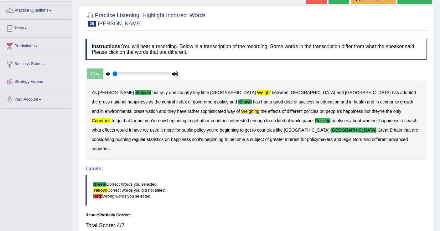
scroll to position [0, 0]
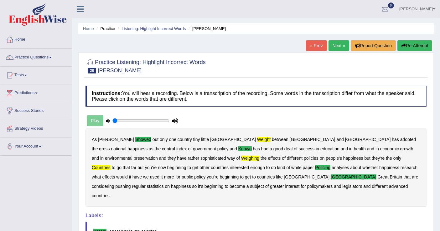
click at [343, 45] on link "Next »" at bounding box center [338, 45] width 21 height 11
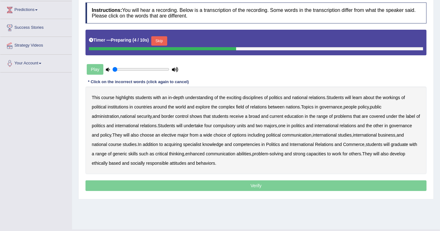
scroll to position [97, 0]
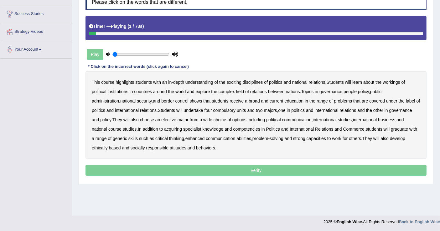
click at [121, 81] on b "highlights" at bounding box center [125, 82] width 18 height 5
click at [300, 81] on b "national" at bounding box center [299, 82] width 15 height 5
click at [353, 89] on b "people" at bounding box center [349, 91] width 13 height 5
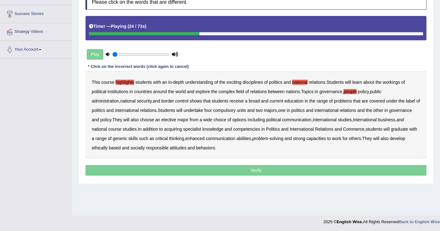
click at [190, 100] on b "shows" at bounding box center [196, 101] width 13 height 5
click at [334, 101] on b "problems" at bounding box center [343, 101] width 18 height 5
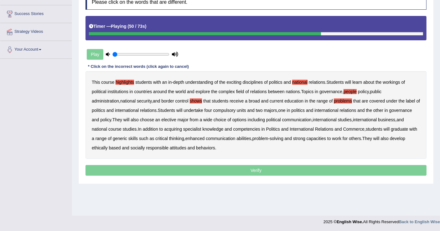
click at [121, 127] on b "course" at bounding box center [114, 129] width 13 height 5
click at [342, 138] on b "for" at bounding box center [344, 138] width 5 height 5
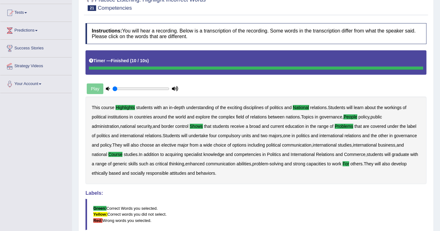
scroll to position [0, 0]
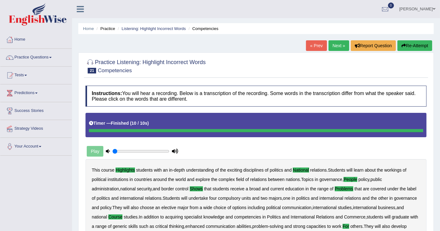
click at [342, 44] on link "Next »" at bounding box center [338, 45] width 21 height 11
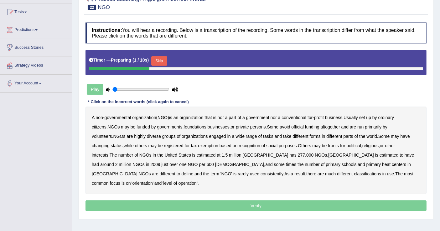
scroll to position [69, 0]
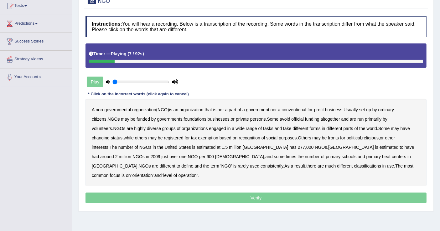
click at [223, 110] on b "nor" at bounding box center [221, 109] width 6 height 5
click at [291, 118] on b "official" at bounding box center [297, 119] width 12 height 5
click at [263, 128] on b "tasks" at bounding box center [268, 128] width 10 height 5
click at [110, 136] on b "changing" at bounding box center [101, 138] width 18 height 5
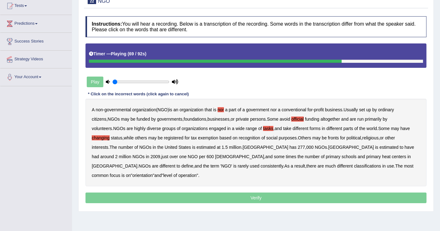
click at [382, 157] on b "heat" at bounding box center [386, 156] width 8 height 5
click at [264, 193] on p "Verify" at bounding box center [255, 198] width 341 height 11
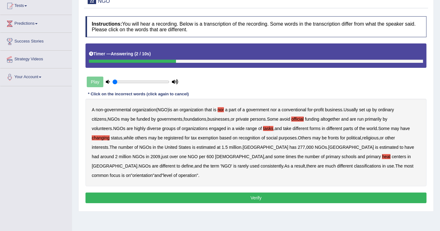
click at [260, 193] on button "Verify" at bounding box center [255, 198] width 341 height 11
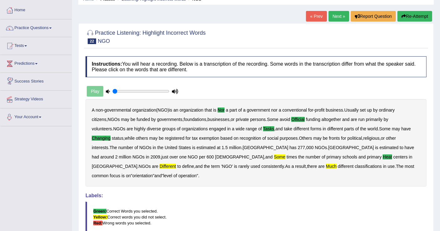
scroll to position [0, 0]
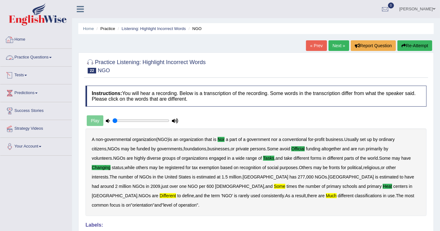
click at [52, 54] on link "Practice Questions" at bounding box center [35, 57] width 71 height 16
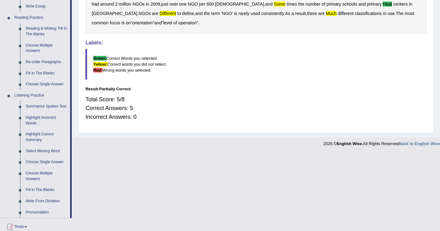
scroll to position [243, 0]
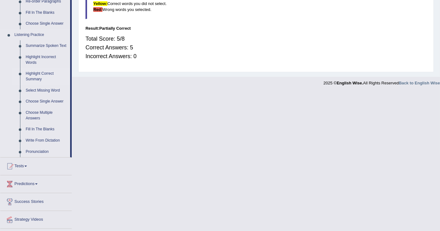
click at [40, 75] on link "Highlight Correct Summary" at bounding box center [46, 76] width 47 height 17
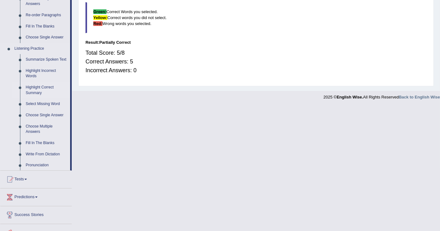
scroll to position [97, 0]
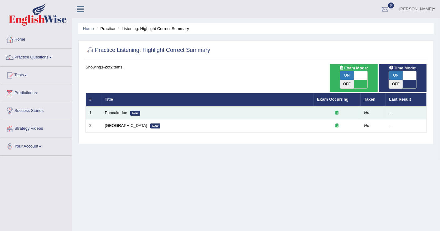
click at [132, 111] on em "New" at bounding box center [135, 113] width 10 height 5
click at [120, 110] on link "Pancake Ice" at bounding box center [116, 112] width 23 height 5
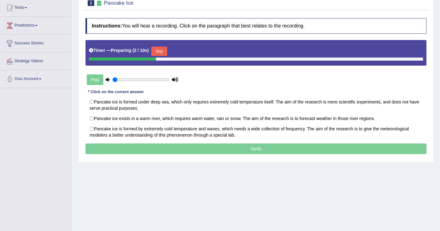
scroll to position [69, 0]
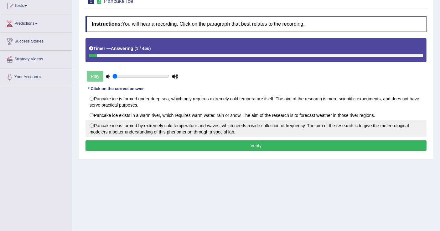
click at [90, 123] on label "Pancake ice is formed by extremely cold temperature and waves, which needs a wi…" at bounding box center [255, 129] width 341 height 17
radio input "true"
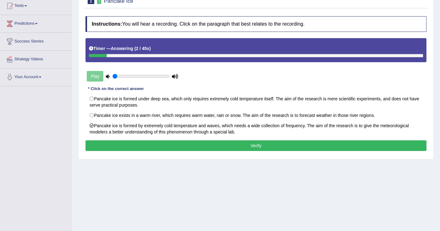
click at [229, 141] on button "Verify" at bounding box center [255, 146] width 341 height 11
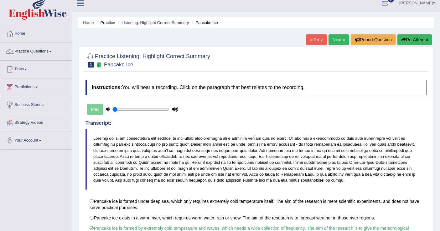
scroll to position [0, 0]
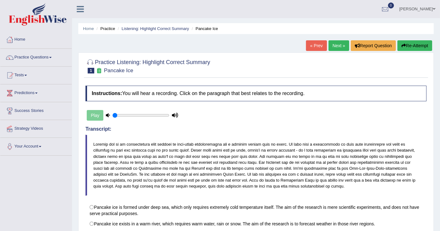
click at [337, 47] on link "Next »" at bounding box center [338, 45] width 21 height 11
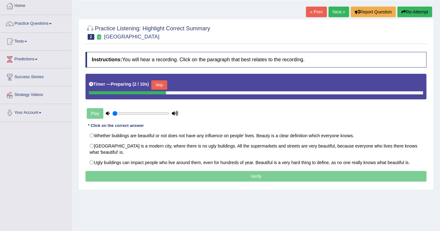
scroll to position [35, 0]
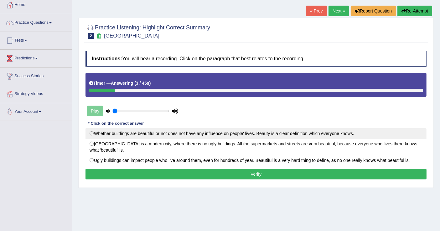
click at [96, 132] on label "Whether buildings are beautiful or not does not have any influence on people' l…" at bounding box center [255, 133] width 341 height 11
radio input "true"
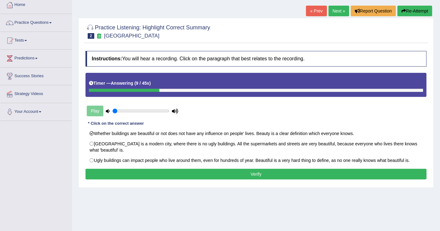
click at [243, 171] on button "Verify" at bounding box center [255, 174] width 341 height 11
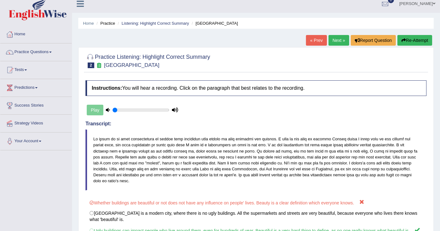
scroll to position [0, 0]
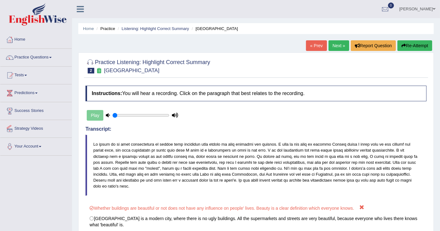
click at [339, 41] on link "Next »" at bounding box center [338, 45] width 21 height 11
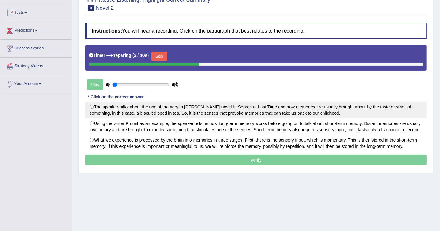
scroll to position [35, 0]
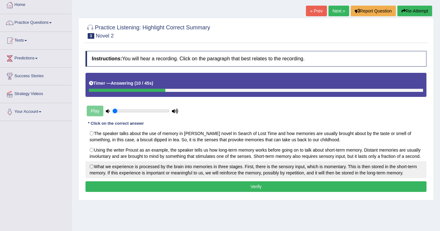
click at [93, 167] on label "What we experience is processed by the brain into memories in three stages. Fir…" at bounding box center [255, 170] width 341 height 17
radio input "true"
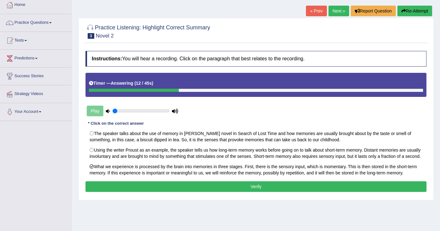
click at [245, 184] on button "Verify" at bounding box center [255, 187] width 341 height 11
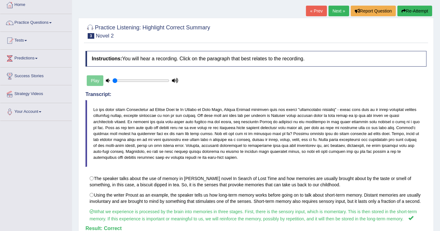
click at [338, 8] on link "Next »" at bounding box center [338, 11] width 21 height 11
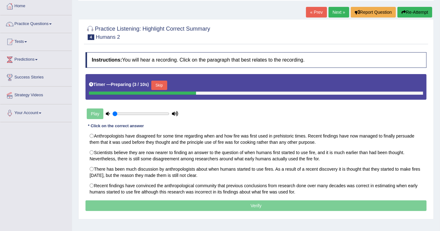
scroll to position [35, 0]
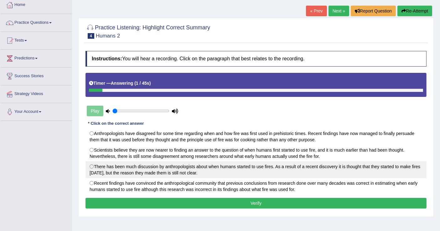
click at [95, 166] on label "There has been much discussion by anthropologists about when humans started to …" at bounding box center [255, 170] width 341 height 17
radio input "true"
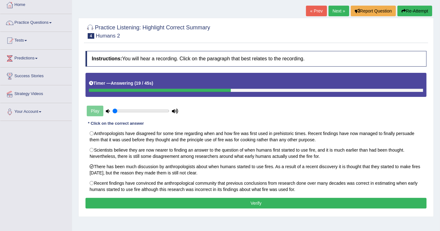
click at [268, 204] on button "Verify" at bounding box center [255, 203] width 341 height 11
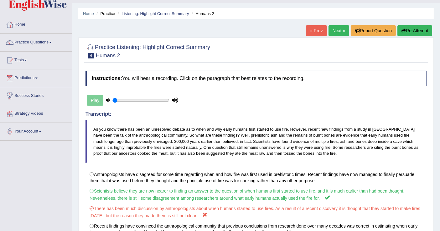
scroll to position [0, 0]
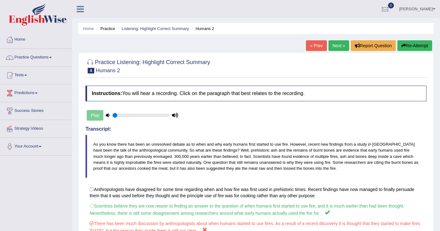
click at [339, 43] on link "Next »" at bounding box center [338, 45] width 21 height 11
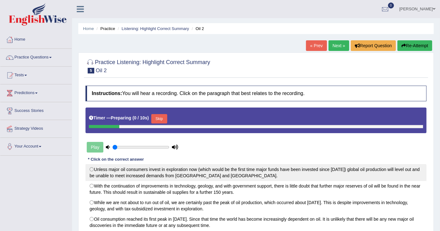
scroll to position [97, 0]
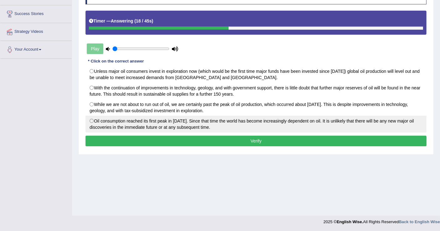
click at [93, 123] on label "Oil consumption reached its first peak in [DATE]. Since that time the world has…" at bounding box center [255, 124] width 341 height 17
radio input "true"
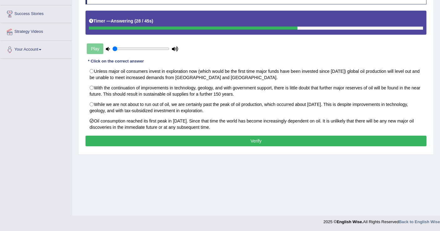
click at [255, 139] on button "Verify" at bounding box center [255, 141] width 341 height 11
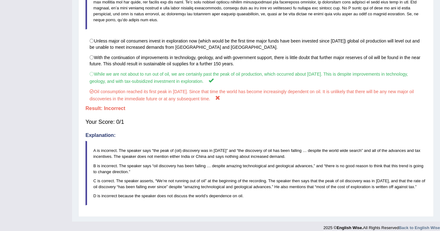
scroll to position [0, 0]
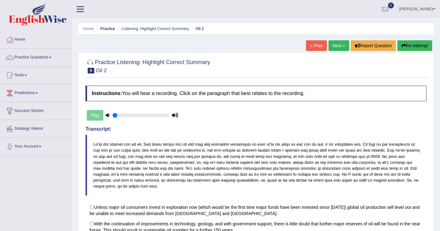
click at [51, 59] on link "Practice Questions" at bounding box center [35, 57] width 71 height 16
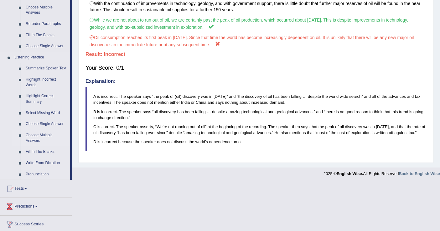
scroll to position [223, 0]
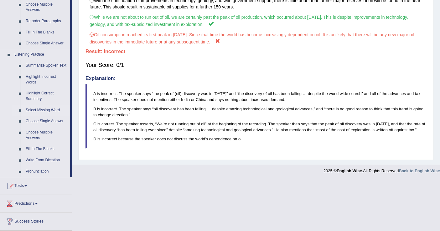
click at [54, 109] on link "Select Missing Word" at bounding box center [46, 110] width 47 height 11
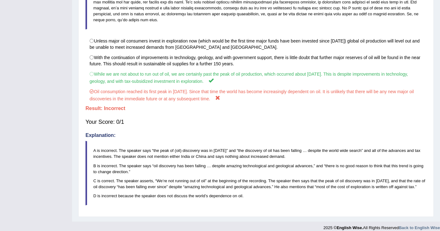
scroll to position [73, 0]
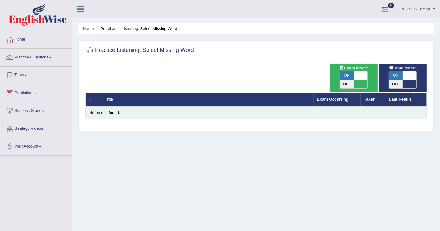
click at [105, 110] on div "No results found." at bounding box center [255, 113] width 333 height 6
click at [150, 110] on div "No results found." at bounding box center [255, 113] width 333 height 6
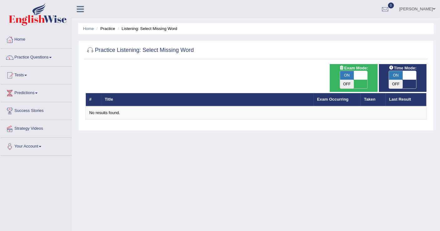
click at [27, 75] on span at bounding box center [25, 75] width 3 height 1
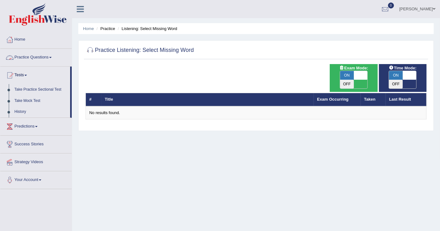
click at [52, 58] on span at bounding box center [50, 57] width 3 height 1
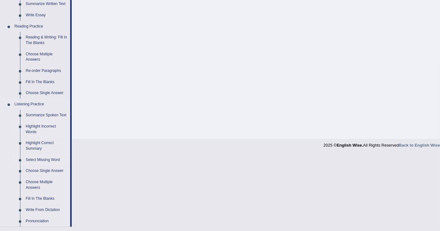
scroll to position [243, 0]
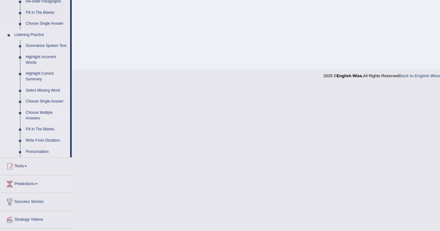
click at [47, 113] on link "Choose Multiple Answers" at bounding box center [46, 115] width 47 height 17
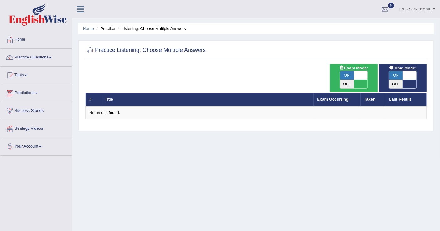
click at [37, 93] on span at bounding box center [36, 93] width 3 height 1
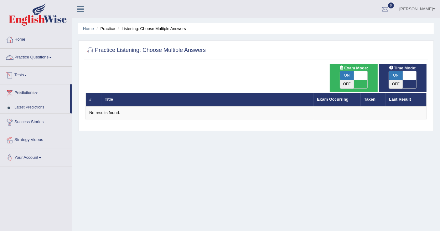
click at [52, 56] on link "Practice Questions" at bounding box center [35, 57] width 71 height 16
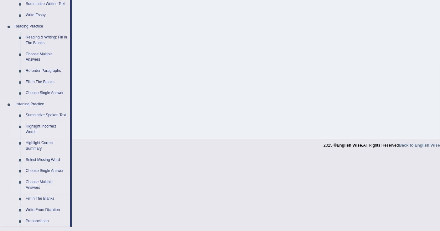
scroll to position [258, 0]
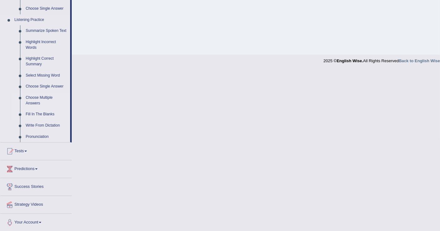
click at [51, 115] on link "Fill In The Blanks" at bounding box center [46, 114] width 47 height 11
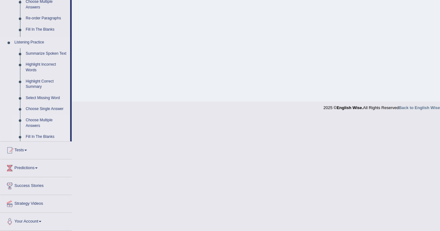
scroll to position [97, 0]
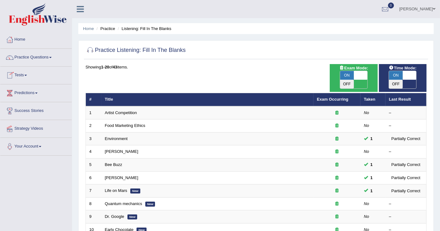
click at [53, 59] on link "Practice Questions" at bounding box center [35, 57] width 71 height 16
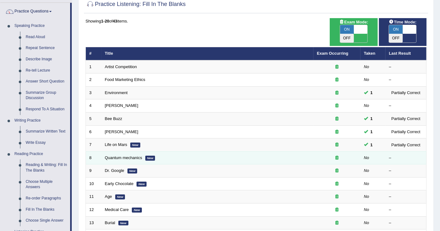
scroll to position [69, 0]
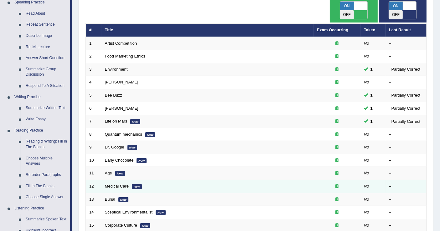
click at [287, 180] on td "Medical Care New" at bounding box center [207, 186] width 212 height 13
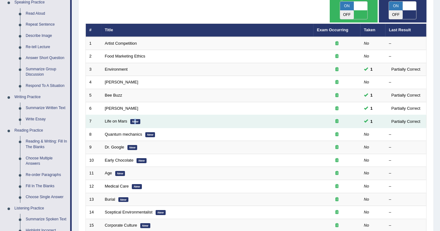
click at [135, 119] on em "New" at bounding box center [135, 121] width 10 height 5
click at [119, 119] on link "Life on Mars" at bounding box center [116, 121] width 23 height 5
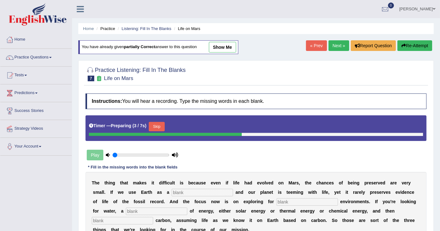
scroll to position [69, 0]
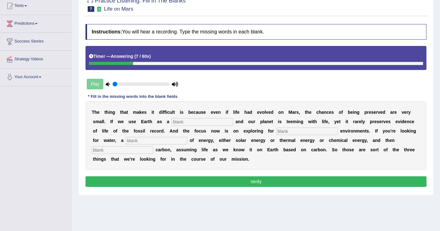
click at [212, 121] on input "text" at bounding box center [202, 122] width 61 height 8
type input "reference"
click at [294, 130] on input "text" at bounding box center [306, 132] width 61 height 8
type input "habitable"
click at [149, 141] on input "text" at bounding box center [156, 141] width 61 height 8
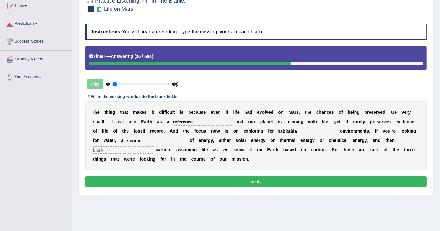
type input "source"
click at [130, 151] on input "text" at bounding box center [122, 150] width 61 height 8
type input "organic"
click at [246, 178] on button "Verify" at bounding box center [255, 182] width 341 height 11
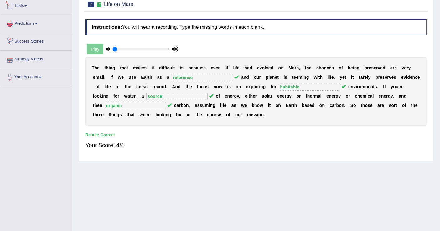
scroll to position [0, 0]
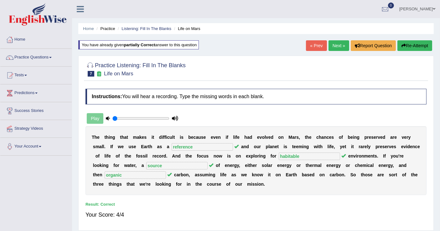
click at [337, 46] on link "Next »" at bounding box center [338, 45] width 21 height 11
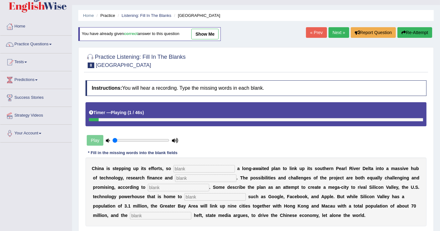
scroll to position [35, 0]
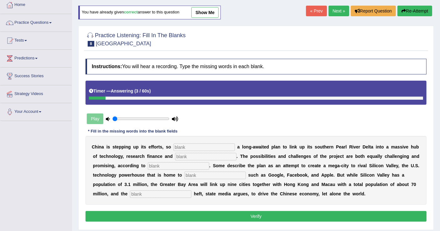
click at [188, 145] on input "text" at bounding box center [203, 148] width 61 height 8
type input "announcing"
click at [193, 153] on input "text" at bounding box center [205, 157] width 61 height 8
type input "innovation"
click at [171, 164] on input "text" at bounding box center [178, 166] width 61 height 8
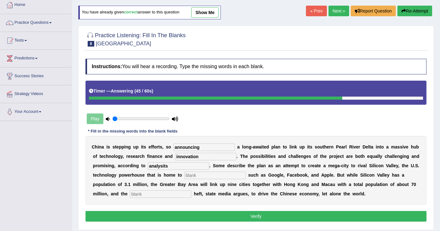
type input "analysits"
click at [202, 175] on input "text" at bounding box center [214, 176] width 61 height 8
type input "companies"
click at [174, 191] on input "text" at bounding box center [160, 195] width 61 height 8
type input "economic"
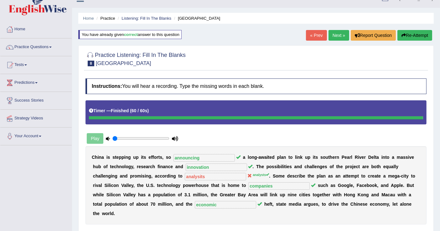
scroll to position [0, 0]
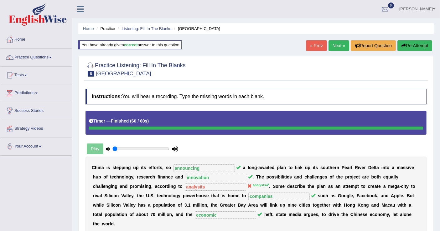
click at [338, 43] on link "Next »" at bounding box center [338, 45] width 21 height 11
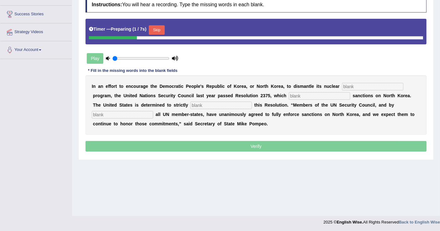
scroll to position [97, 0]
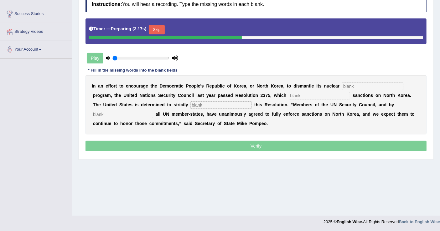
click at [352, 85] on input "text" at bounding box center [372, 87] width 61 height 8
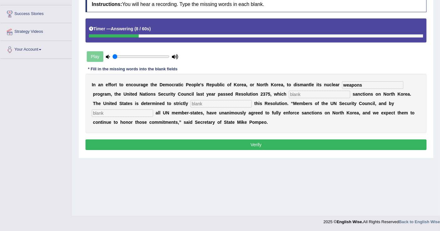
type input "weapons"
click at [305, 92] on input "text" at bounding box center [319, 95] width 61 height 8
type input "imposes"
click at [235, 102] on input "text" at bounding box center [220, 104] width 61 height 8
type input "implement"
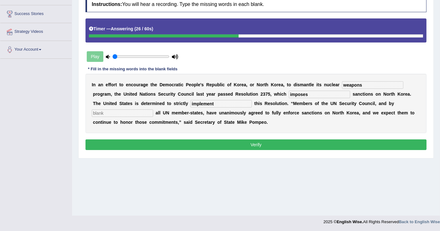
click at [125, 110] on input "text" at bounding box center [122, 114] width 61 height 8
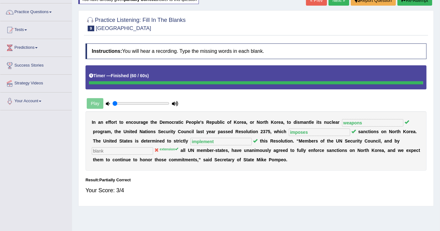
scroll to position [0, 0]
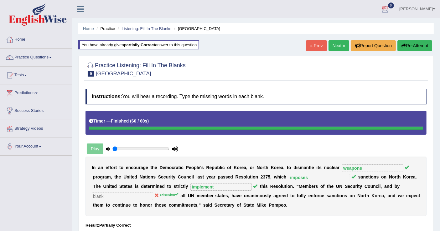
click at [335, 45] on link "Next »" at bounding box center [338, 45] width 21 height 11
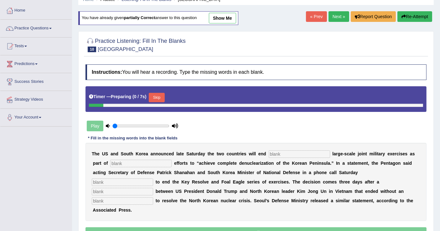
scroll to position [97, 0]
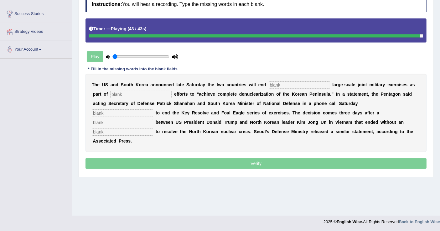
click at [288, 84] on input "text" at bounding box center [299, 85] width 61 height 8
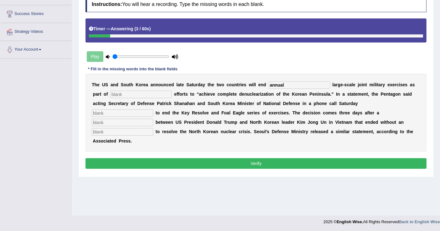
type input "annual"
click at [146, 93] on input "text" at bounding box center [140, 95] width 61 height 8
type input "diplomatic"
click at [130, 112] on input "text" at bounding box center [122, 114] width 61 height 8
click at [106, 112] on input "decuede" at bounding box center [122, 114] width 61 height 8
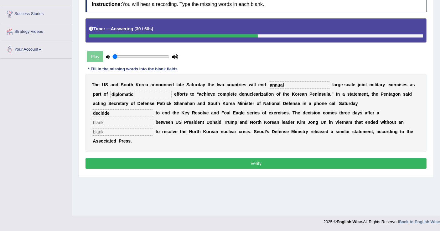
click at [115, 112] on input "decidde" at bounding box center [122, 114] width 61 height 8
type input "decided"
click at [117, 122] on input "text" at bounding box center [122, 123] width 61 height 8
type input "summit"
click at [137, 131] on input "text" at bounding box center [122, 132] width 61 height 8
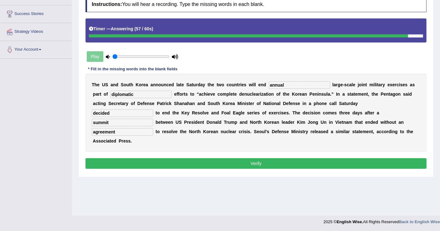
type input "agreement"
click at [265, 160] on button "Verify" at bounding box center [255, 163] width 341 height 11
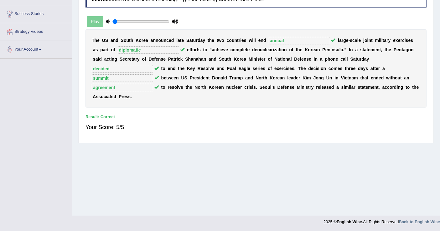
scroll to position [0, 0]
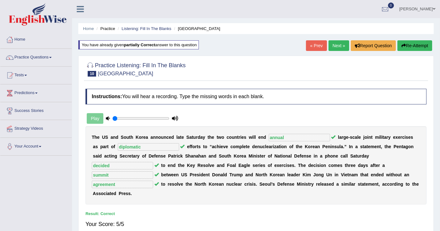
click at [340, 45] on link "Next »" at bounding box center [338, 45] width 21 height 11
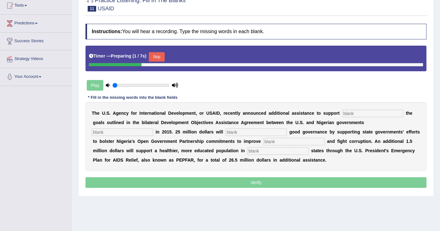
scroll to position [97, 0]
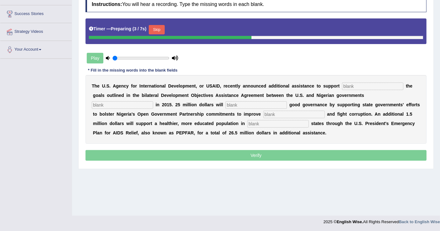
click at [356, 85] on input "text" at bounding box center [372, 87] width 61 height 8
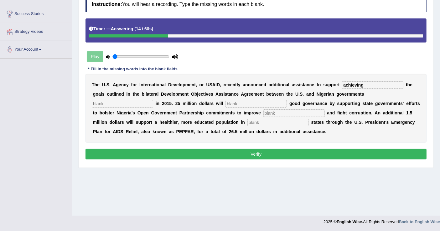
type input "achieving"
click at [134, 100] on input "text" at bounding box center [122, 104] width 61 height 8
type input "signed"
click at [242, 103] on input "text" at bounding box center [255, 104] width 61 height 8
type input "strengthen"
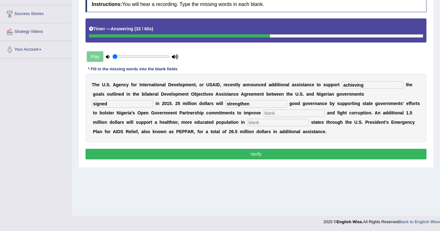
click at [297, 111] on input "text" at bounding box center [293, 114] width 61 height 8
click at [289, 112] on input "tranparency" at bounding box center [293, 114] width 61 height 8
type input "transparency"
click at [279, 120] on input "text" at bounding box center [277, 123] width 61 height 8
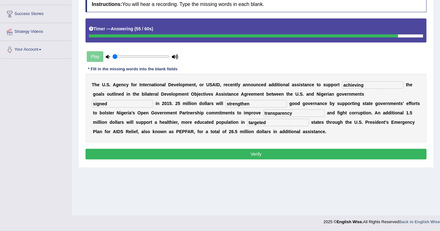
type input "targeted"
click at [388, 128] on div "T h e U . S . A g e n c y f o r I n t e r n a t i o n a l D e v e l o p m e n t…" at bounding box center [255, 108] width 341 height 69
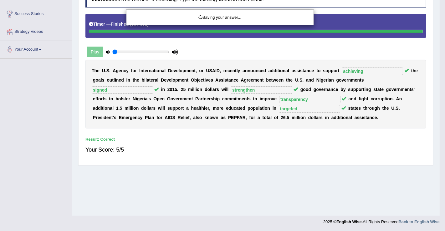
click at [315, 113] on div "Saving your answer..." at bounding box center [222, 115] width 445 height 231
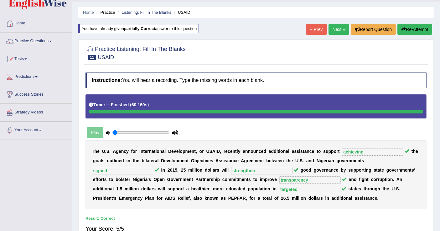
scroll to position [0, 0]
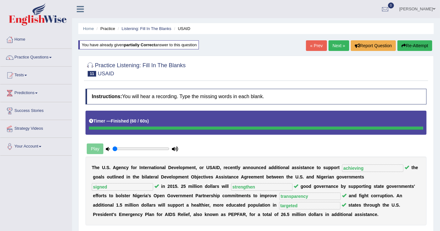
click at [336, 46] on link "Next »" at bounding box center [338, 45] width 21 height 11
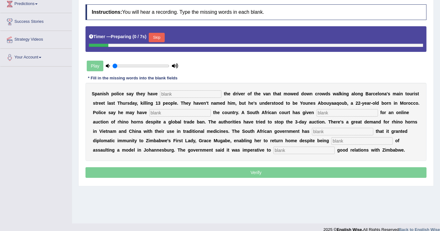
scroll to position [97, 0]
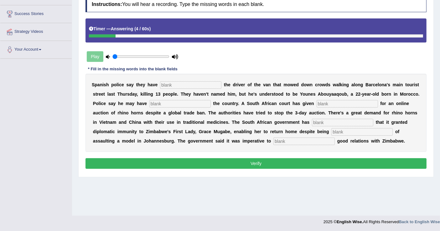
drag, startPoint x: 198, startPoint y: 84, endPoint x: 202, endPoint y: 86, distance: 4.8
click at [200, 85] on input "text" at bounding box center [190, 85] width 61 height 8
type input "identified"
click at [170, 101] on input "text" at bounding box center [179, 104] width 61 height 8
type input "flid"
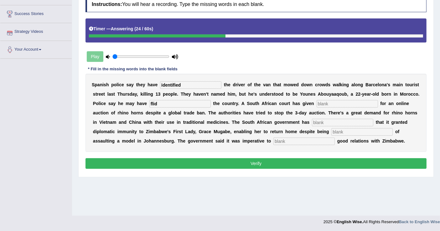
click at [332, 102] on input "text" at bounding box center [346, 104] width 61 height 8
click at [326, 118] on div "S p a n i s h p o l i c e s a y t h e y h a v e identified t h e d r i v e r o …" at bounding box center [255, 113] width 341 height 78
click at [327, 121] on input "text" at bounding box center [342, 123] width 61 height 8
type input "confirmed"
click at [345, 131] on input "text" at bounding box center [361, 132] width 61 height 8
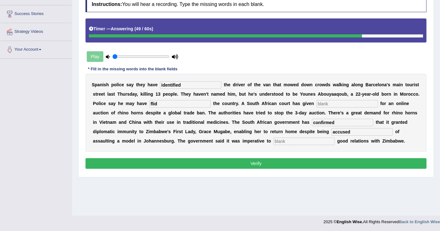
type input "accused"
click at [298, 138] on input "text" at bounding box center [303, 142] width 61 height 8
type input "maintain"
click at [327, 100] on input "text" at bounding box center [346, 104] width 61 height 8
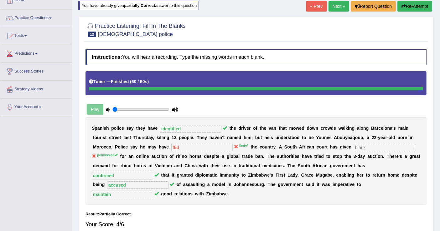
scroll to position [0, 0]
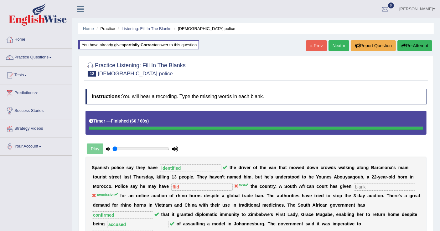
click at [337, 47] on link "Next »" at bounding box center [338, 45] width 21 height 11
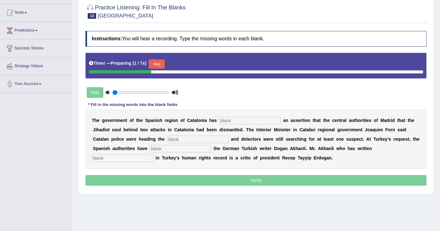
scroll to position [69, 0]
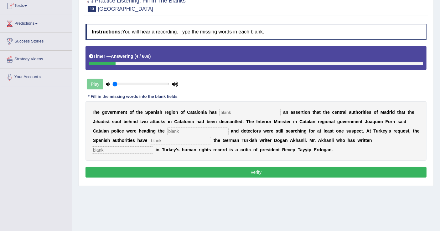
drag, startPoint x: 244, startPoint y: 111, endPoint x: 239, endPoint y: 105, distance: 7.8
click at [242, 109] on input "text" at bounding box center [249, 113] width 61 height 8
type input "contradicted"
click at [186, 128] on input "text" at bounding box center [197, 132] width 61 height 8
type input "e"
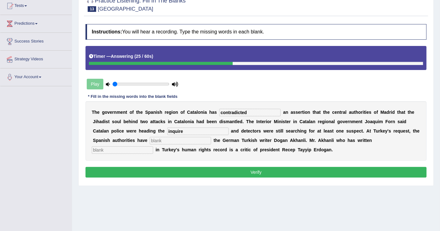
type input "inquire"
click at [172, 137] on input "text" at bounding box center [180, 141] width 61 height 8
type input "arrested"
click at [121, 146] on input "text" at bounding box center [122, 150] width 61 height 8
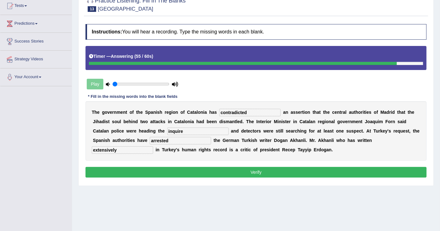
type input "extensively"
click at [170, 130] on input "inquire" at bounding box center [197, 132] width 61 height 8
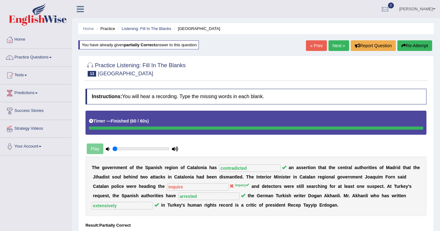
scroll to position [35, 0]
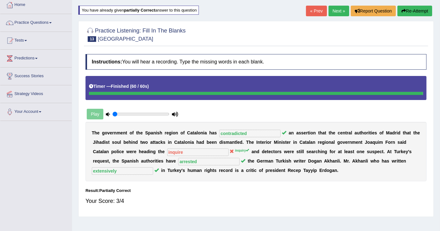
click at [52, 24] on link "Practice Questions" at bounding box center [35, 22] width 71 height 16
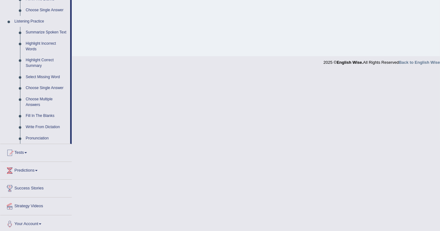
scroll to position [258, 0]
